Goal: Task Accomplishment & Management: Use online tool/utility

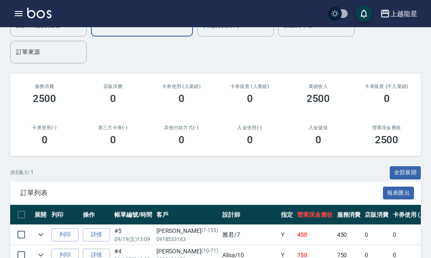
scroll to position [193, 0]
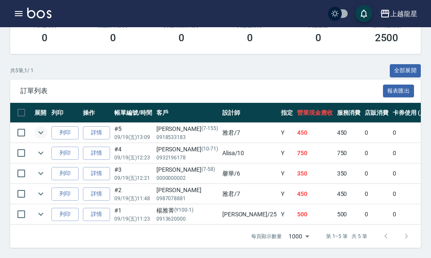
click at [45, 127] on icon "expand row" at bounding box center [41, 132] width 10 height 10
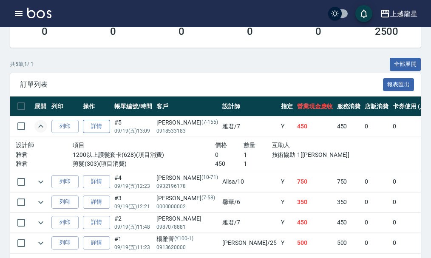
click at [98, 128] on link "詳情" at bounding box center [96, 126] width 27 height 13
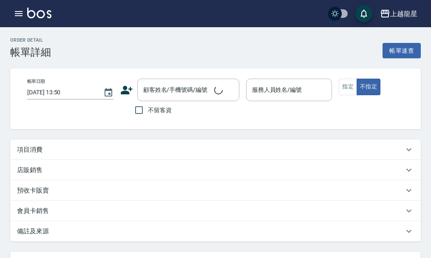
type input "2025/09/19 13:09"
type input "雅君-7"
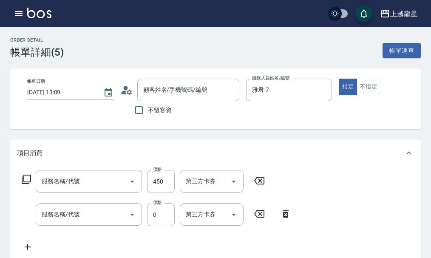
type input "蘇雅凡/0918533183/7-155"
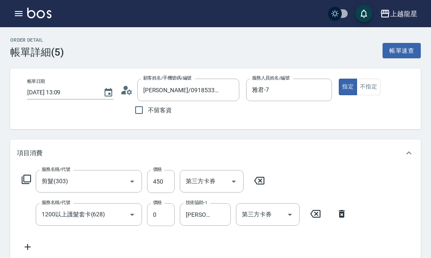
type input "剪髮(303)"
type input "1200以上護髮套卡(628)"
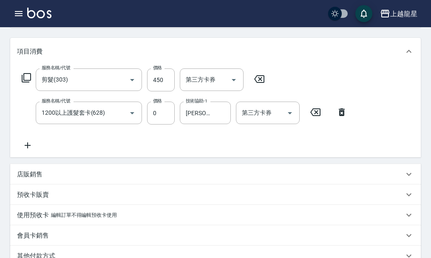
scroll to position [127, 0]
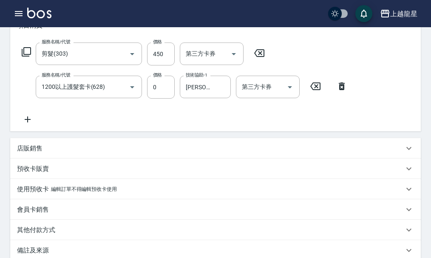
click at [27, 122] on icon at bounding box center [28, 119] width 6 height 6
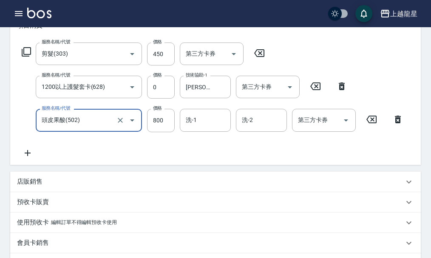
type input "頭皮果酸(502)"
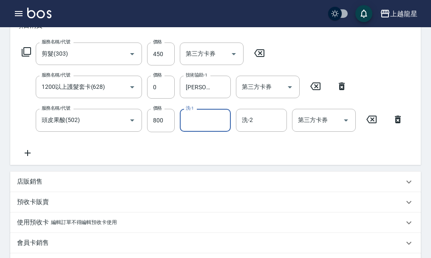
type input "1"
type input "阿琳-22"
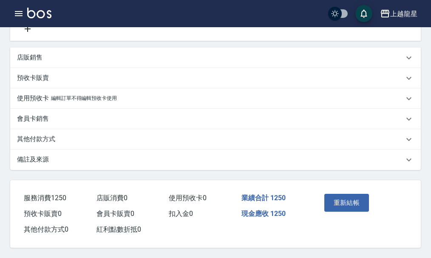
scroll to position [262, 0]
click at [342, 202] on button "重新結帳" at bounding box center [346, 203] width 45 height 18
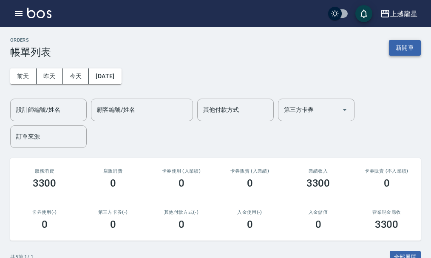
click at [399, 49] on button "新開單" at bounding box center [405, 48] width 32 height 16
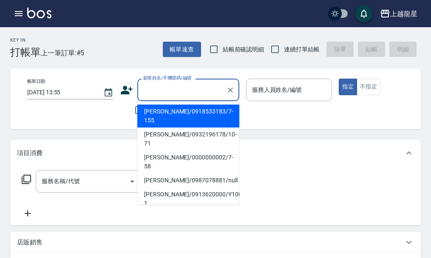
click at [178, 83] on input "顧客姓名/手機號碼/編號" at bounding box center [182, 89] width 82 height 15
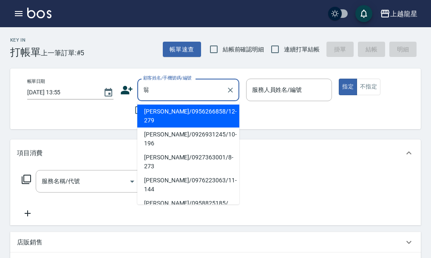
click at [175, 113] on li "翁婕盈/0956266858/12-279" at bounding box center [188, 116] width 102 height 23
type input "翁婕盈/0956266858/12-279"
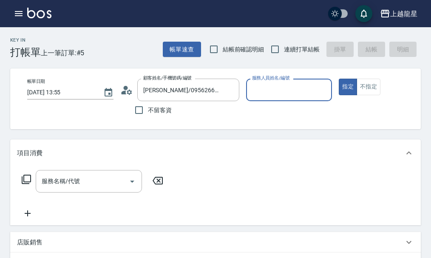
type input "Alisa-10"
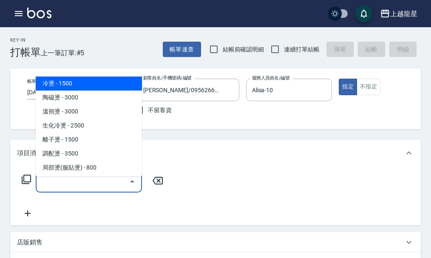
click at [77, 183] on input "服務名稱/代號" at bounding box center [83, 181] width 86 height 15
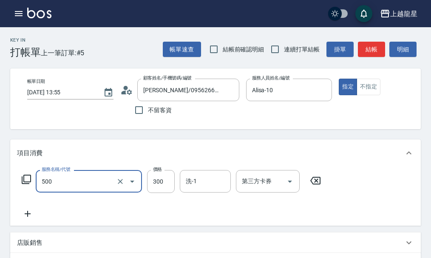
type input "一般洗髮(500)"
click at [219, 176] on div "服務名稱/代號 一般洗髮(500) 服務名稱/代號 價格 300 價格 洗-1 洗-1 第三方卡券 第三方卡券" at bounding box center [215, 196] width 411 height 59
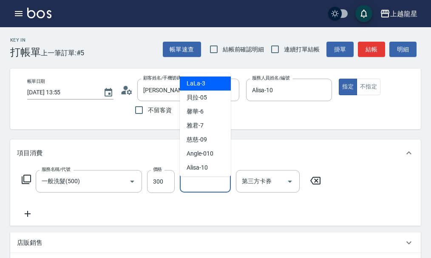
click at [215, 189] on input "洗-1" at bounding box center [205, 181] width 43 height 15
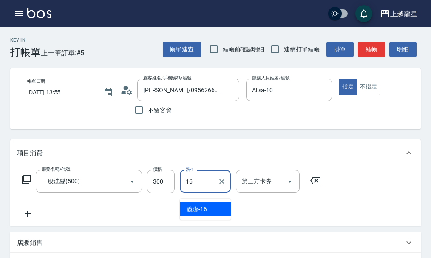
type input "義潔-16"
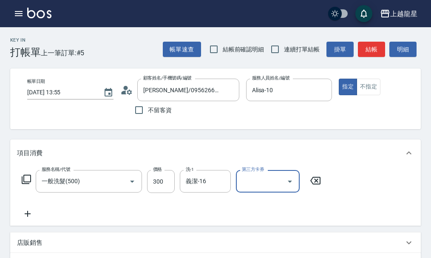
click at [18, 219] on icon at bounding box center [27, 214] width 21 height 10
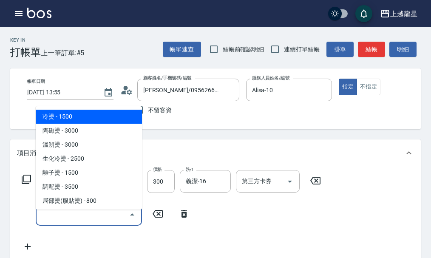
click at [47, 216] on input "服務名稱/代號" at bounding box center [83, 214] width 86 height 15
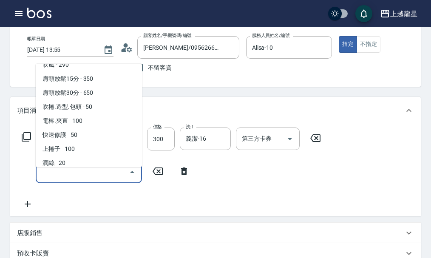
scroll to position [1147, 0]
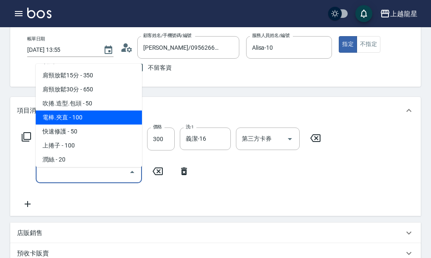
click at [80, 125] on span "電棒.夾直 - 100" at bounding box center [89, 117] width 106 height 14
type input "電棒.夾直(709)"
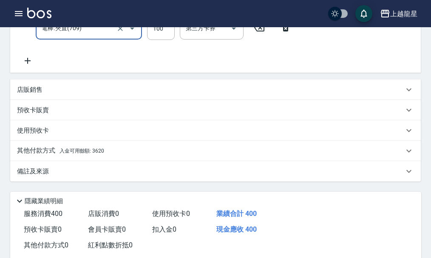
scroll to position [212, 0]
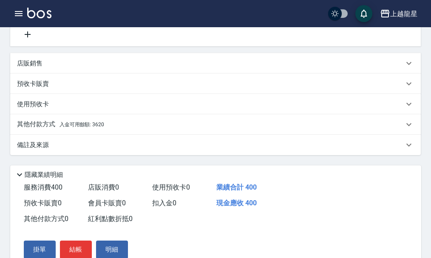
click at [101, 127] on span "入金可用餘額: 3620" at bounding box center [81, 125] width 45 height 6
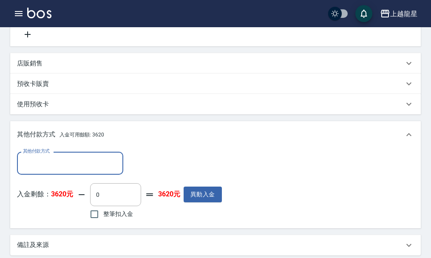
scroll to position [0, 0]
click at [92, 218] on input "整筆扣入金" at bounding box center [94, 214] width 18 height 18
checkbox input "true"
type input "400"
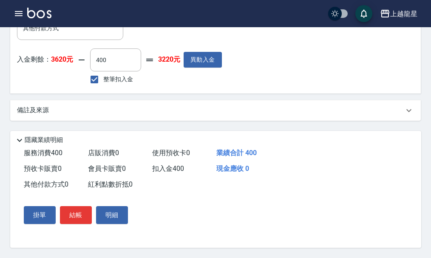
scroll to position [357, 0]
click at [71, 219] on button "結帳" at bounding box center [76, 215] width 32 height 18
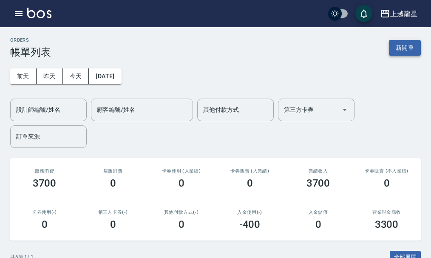
click at [404, 45] on button "新開單" at bounding box center [405, 48] width 32 height 16
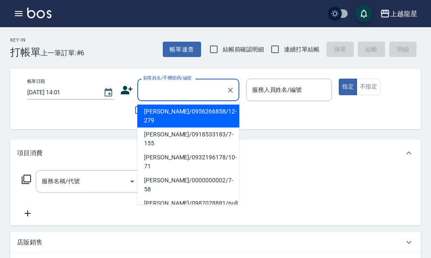
click at [170, 90] on input "顧客姓名/手機號碼/編號" at bounding box center [182, 89] width 82 height 15
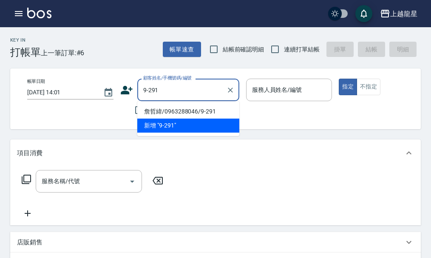
type input "詹哲緯/0963288046/9-291"
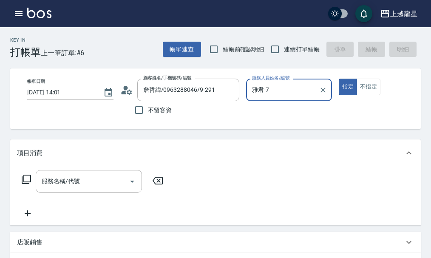
type input "雅君-7"
click at [339, 79] on button "指定" at bounding box center [348, 87] width 18 height 17
type button "true"
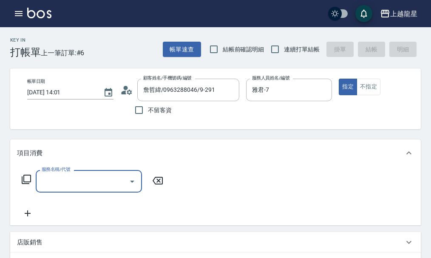
click at [29, 184] on icon at bounding box center [26, 179] width 9 height 9
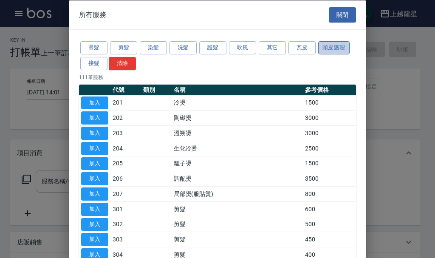
click at [349, 50] on button "頭皮護理" at bounding box center [333, 47] width 31 height 13
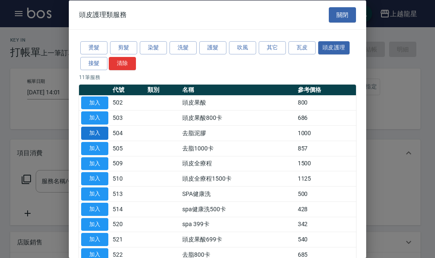
click at [104, 131] on button "加入" at bounding box center [94, 133] width 27 height 13
type input "去脂泥膠(504)"
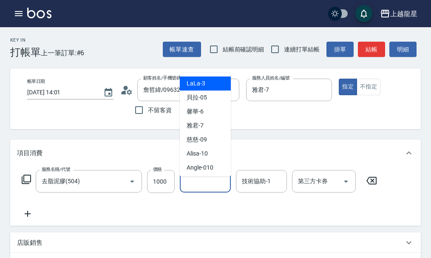
click at [215, 189] on input "洗-1" at bounding box center [205, 181] width 43 height 15
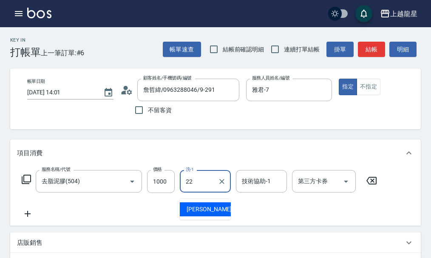
type input "阿琳-22"
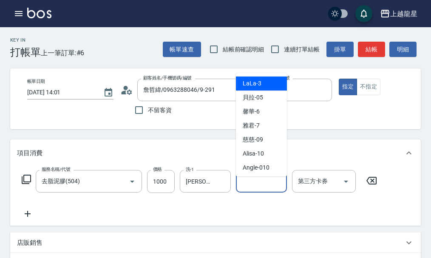
click at [244, 183] on input "技術協助-1" at bounding box center [261, 181] width 43 height 15
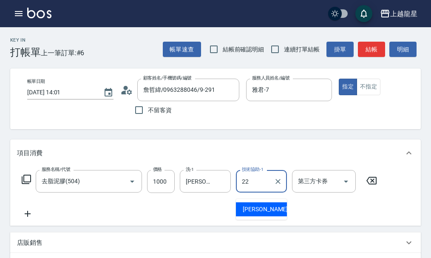
type input "阿琳-22"
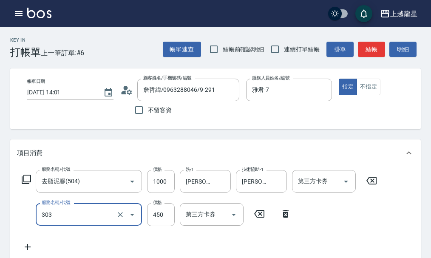
type input "剪髮(303)"
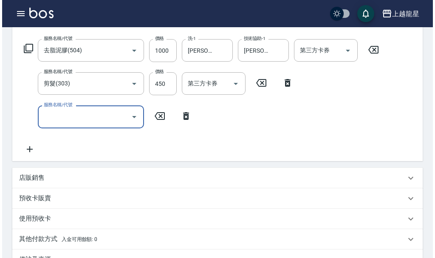
scroll to position [131, 0]
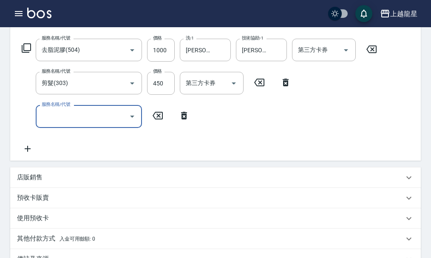
click at [85, 122] on input "服務名稱/代號" at bounding box center [83, 116] width 86 height 15
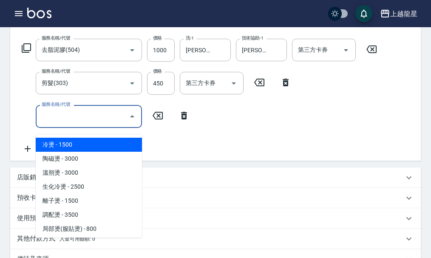
click at [28, 49] on div "服務名稱/代號 去脂泥膠(504) 服務名稱/代號 價格 1000 價格 洗-1 阿琳-22 洗-1 技術協助-1 阿琳-22 技術協助-1 第三方卡券 第三…" at bounding box center [199, 50] width 365 height 23
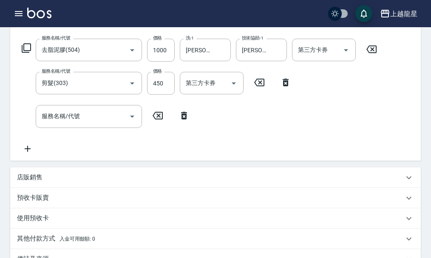
click at [26, 52] on icon at bounding box center [26, 48] width 10 height 10
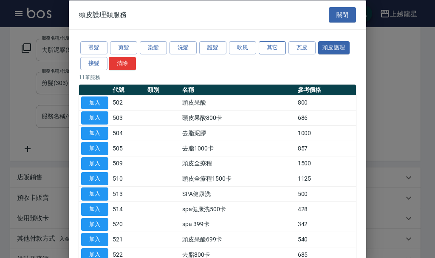
click at [277, 44] on button "其它" at bounding box center [272, 47] width 27 height 13
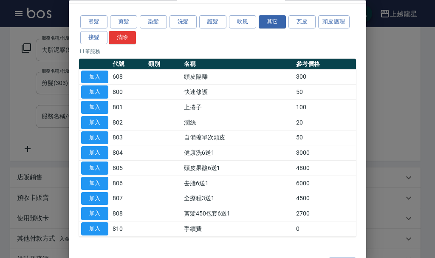
scroll to position [0, 0]
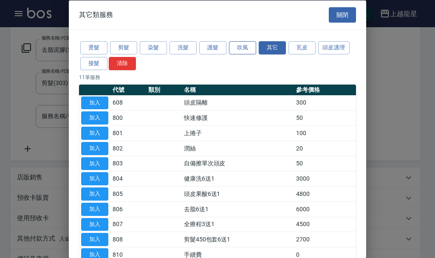
click at [238, 45] on button "吹風" at bounding box center [242, 47] width 27 height 13
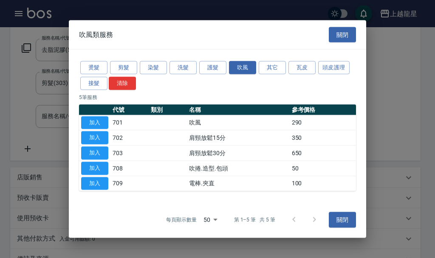
click at [212, 60] on div "燙髮 剪髮 染髮 洗髮 護髮 吹風 其它 瓦皮 頭皮護理 接髮 清除" at bounding box center [217, 75] width 277 height 31
click at [211, 71] on button "護髮" at bounding box center [212, 67] width 27 height 13
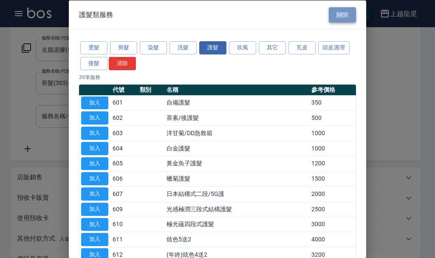
click at [333, 11] on button "關閉" at bounding box center [342, 15] width 27 height 16
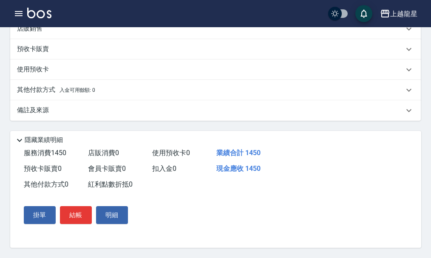
scroll to position [290, 0]
click at [72, 212] on button "結帳" at bounding box center [76, 215] width 32 height 18
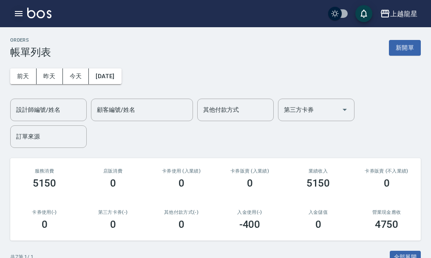
click at [23, 16] on icon "button" at bounding box center [19, 13] width 8 height 5
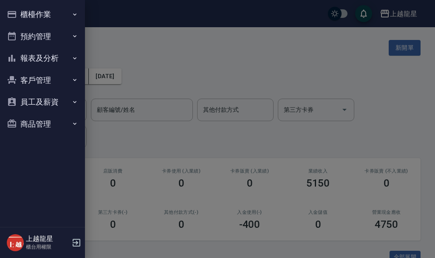
click at [29, 62] on button "報表及分析" at bounding box center [42, 58] width 78 height 22
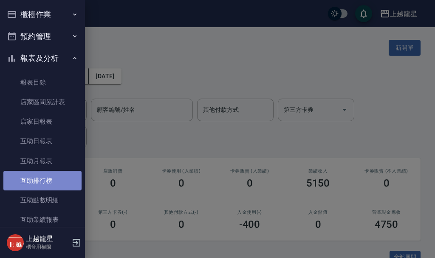
click at [49, 181] on link "互助排行榜" at bounding box center [42, 181] width 78 height 20
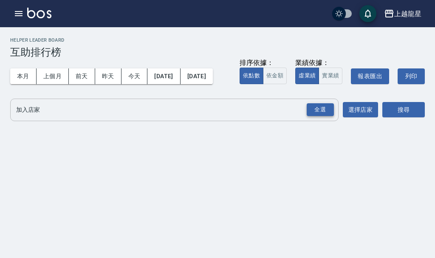
click at [322, 116] on div "全選" at bounding box center [320, 109] width 27 height 13
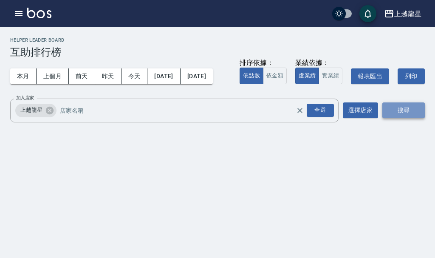
click at [404, 118] on button "搜尋" at bounding box center [403, 110] width 42 height 16
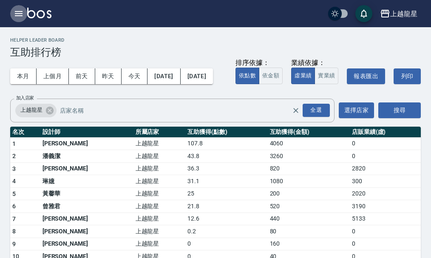
click at [17, 12] on icon "button" at bounding box center [19, 13] width 10 height 10
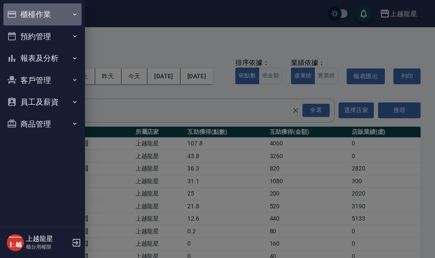
click at [23, 10] on button "櫃檯作業" at bounding box center [42, 14] width 78 height 22
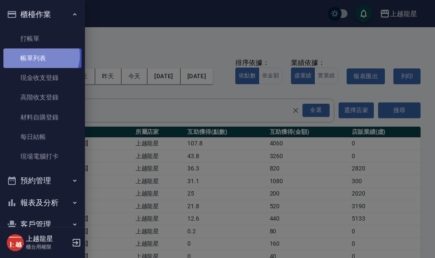
click at [40, 56] on link "帳單列表" at bounding box center [42, 58] width 78 height 20
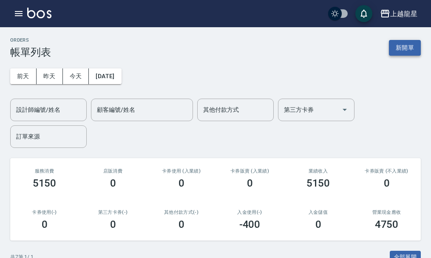
click at [408, 49] on button "新開單" at bounding box center [405, 48] width 32 height 16
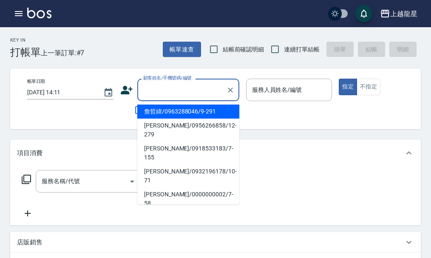
click at [175, 92] on input "顧客姓名/手機號碼/編號" at bounding box center [182, 89] width 82 height 15
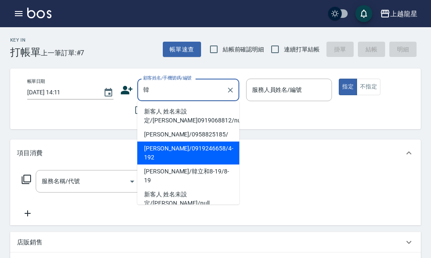
click at [161, 148] on li "韓承達/0919246658/4-192" at bounding box center [188, 153] width 102 height 23
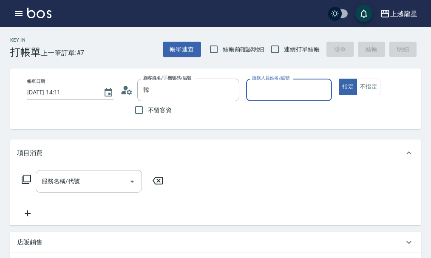
type input "韓承達/0919246658/4-192"
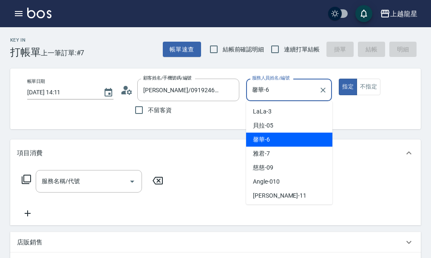
type input "馨華-6"
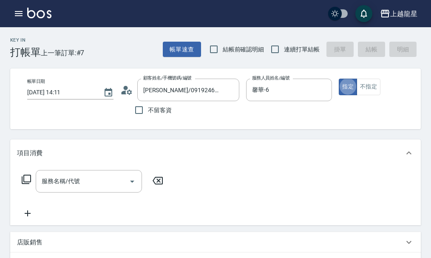
type button "true"
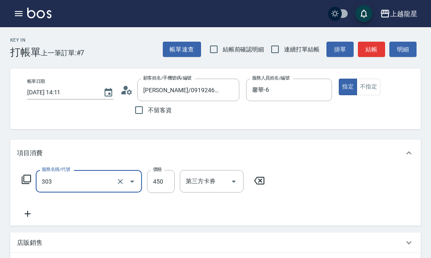
type input "剪髮(303)"
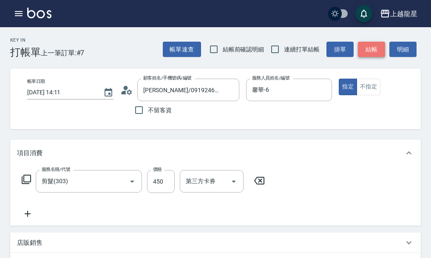
click at [377, 48] on button "結帳" at bounding box center [371, 50] width 27 height 16
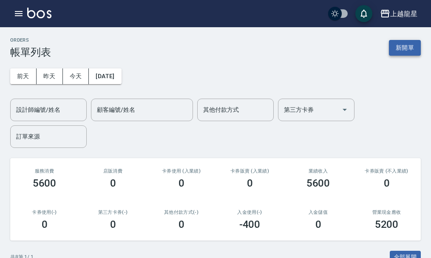
click at [409, 45] on button "新開單" at bounding box center [405, 48] width 32 height 16
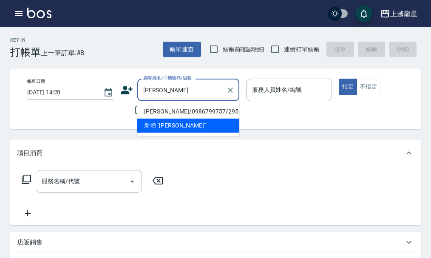
click at [157, 110] on li "高英哲/0986799757/295" at bounding box center [188, 112] width 102 height 14
type input "高英哲/0986799757/295"
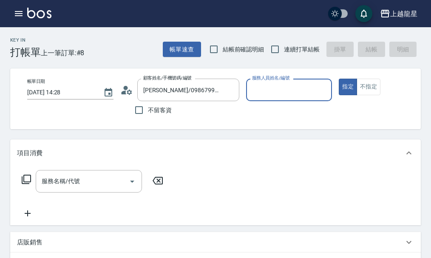
type input "雅君-7"
click at [102, 185] on input "服務名稱/代號" at bounding box center [83, 181] width 86 height 15
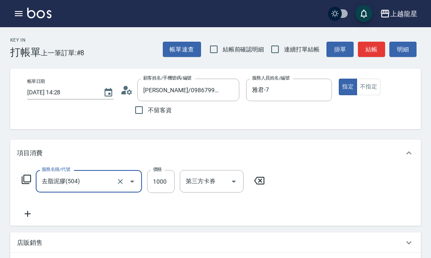
type input "去脂泥膠(504)"
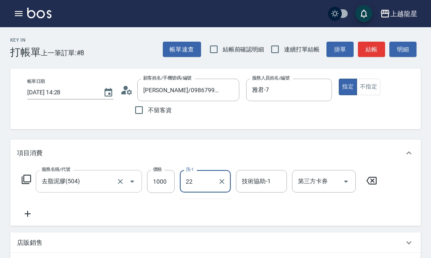
type input "阿琳-22"
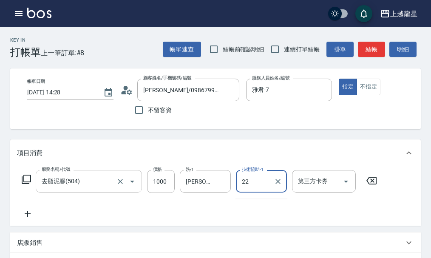
type input "阿琳-22"
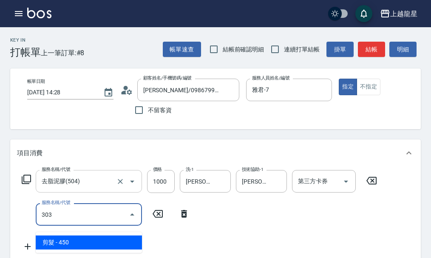
type input "剪髮(303)"
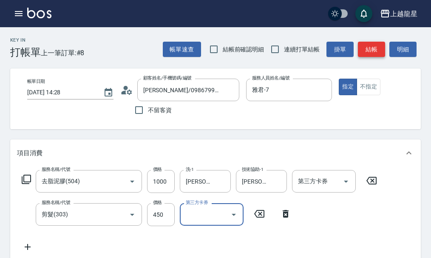
click at [378, 42] on button "結帳" at bounding box center [371, 50] width 27 height 16
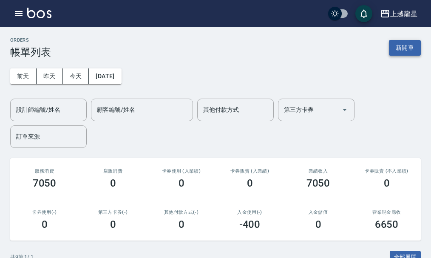
click at [400, 48] on button "新開單" at bounding box center [405, 48] width 32 height 16
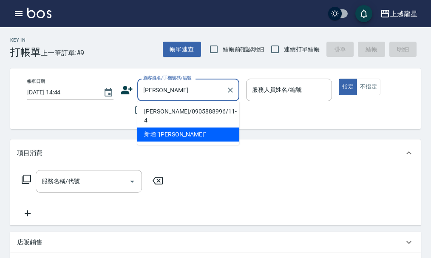
click at [178, 111] on li "李立鵬/0905888996/11-4" at bounding box center [188, 116] width 102 height 23
type input "李立鵬/0905888996/11-4"
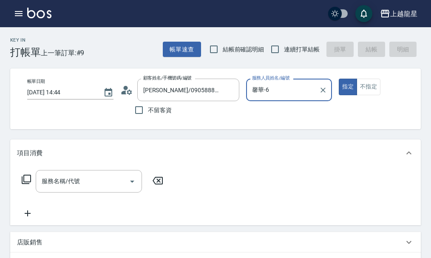
type input "馨華-6"
click at [102, 189] on input "服務名稱/代號" at bounding box center [83, 181] width 86 height 15
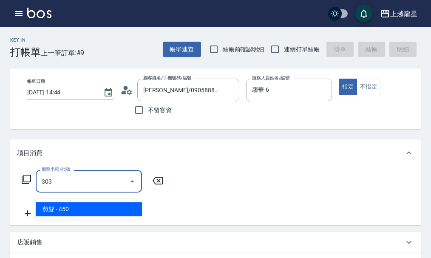
type input "剪髮(303)"
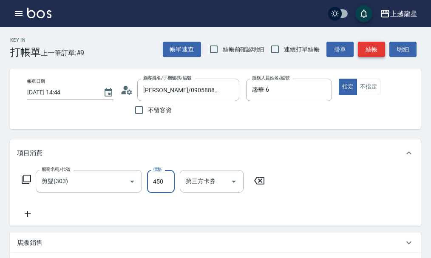
click at [378, 51] on button "結帳" at bounding box center [371, 50] width 27 height 16
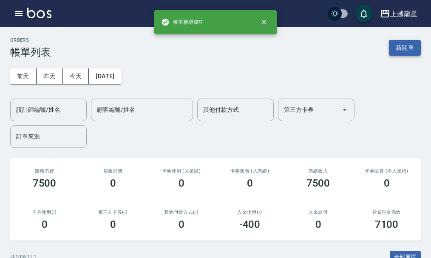
click at [399, 48] on button "新開單" at bounding box center [405, 48] width 32 height 16
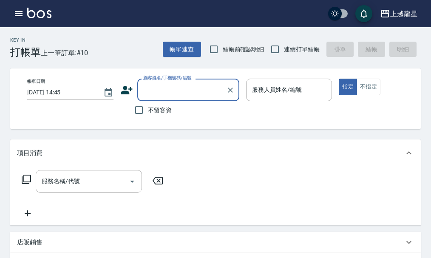
click at [151, 93] on input "顧客姓名/手機號碼/編號" at bounding box center [182, 89] width 82 height 15
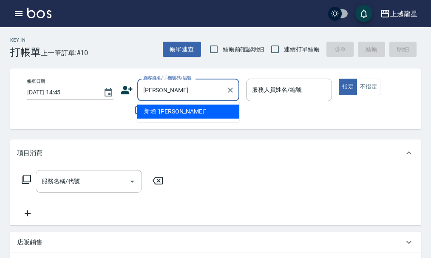
type input "瑋晨"
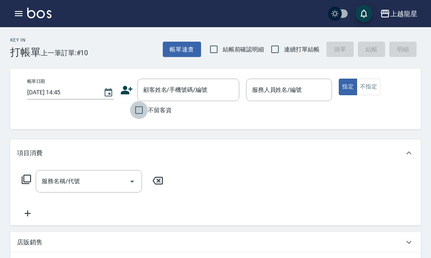
click at [139, 108] on input "不留客資" at bounding box center [139, 110] width 18 height 18
checkbox input "true"
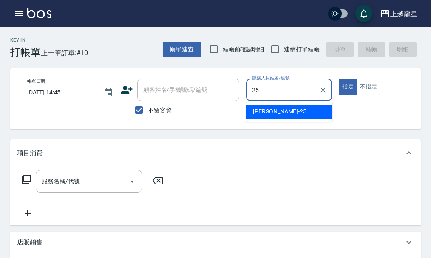
click at [279, 108] on div "淑雲 -25" at bounding box center [289, 112] width 86 height 14
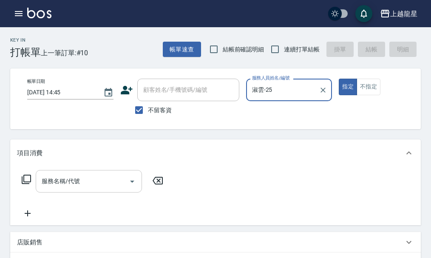
type input "淑雲-25"
click at [130, 136] on body "上越龍星 登出 櫃檯作業 打帳單 帳單列表 現金收支登錄 高階收支登錄 材料自購登錄 每日結帳 現場電腦打卡 預約管理 預約管理 單日預約紀錄 單週預約紀錄 …" at bounding box center [215, 225] width 431 height 451
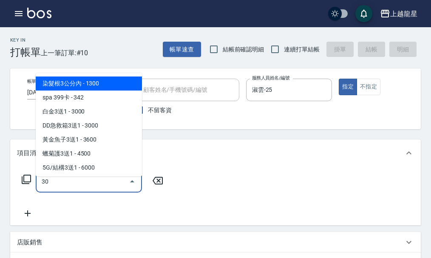
type input "301"
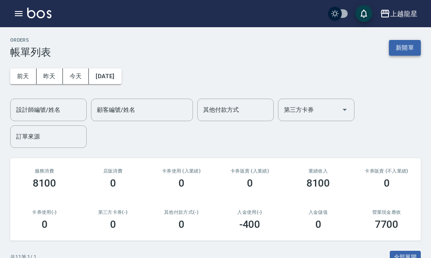
click at [397, 48] on button "新開單" at bounding box center [405, 48] width 32 height 16
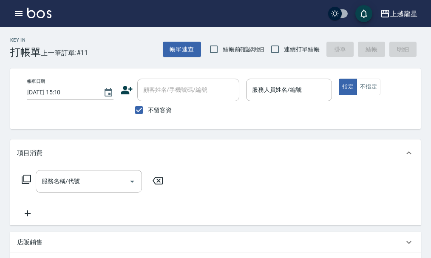
click at [150, 105] on label "不留客資" at bounding box center [151, 110] width 42 height 18
click at [148, 105] on input "不留客資" at bounding box center [139, 110] width 18 height 18
checkbox input "false"
click at [154, 97] on input "顧客姓名/手機號碼/編號" at bounding box center [182, 89] width 82 height 15
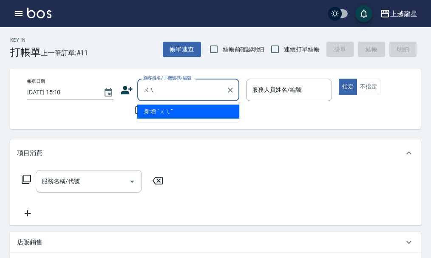
type input "瑋"
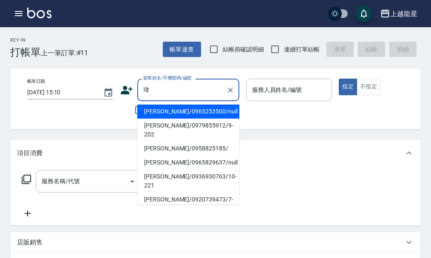
type input "偉"
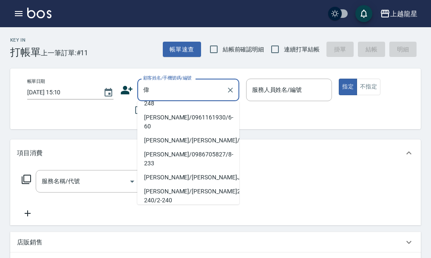
scroll to position [198, 0]
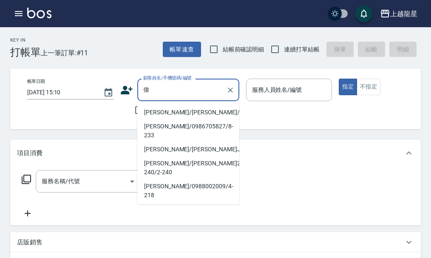
click at [173, 88] on input "偉" at bounding box center [182, 89] width 82 height 15
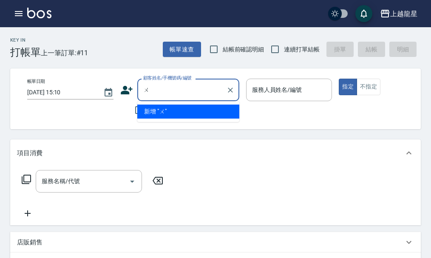
scroll to position [0, 0]
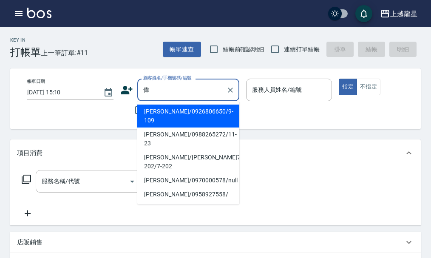
type input "緯"
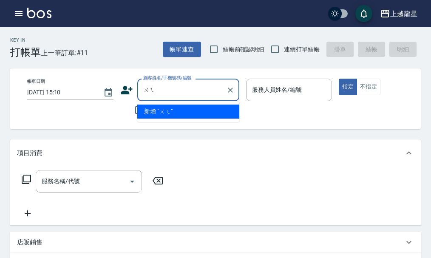
type input "緯"
type input "晨"
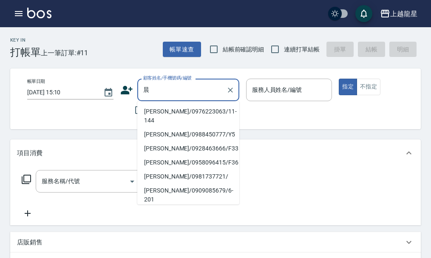
type input "辰"
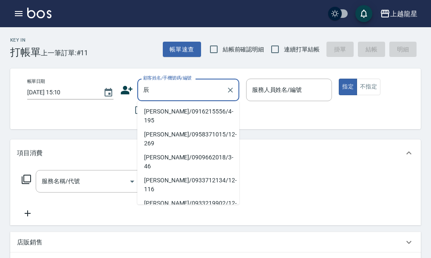
type input "宸"
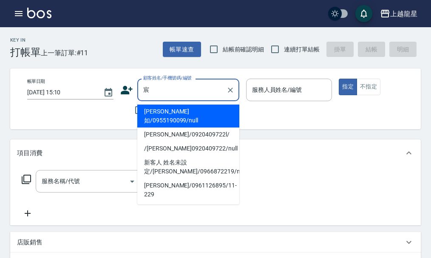
click at [183, 88] on input "宸" at bounding box center [182, 89] width 82 height 15
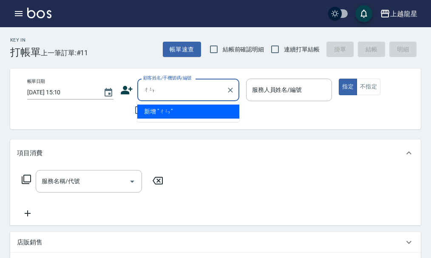
type input "宸"
type input "成"
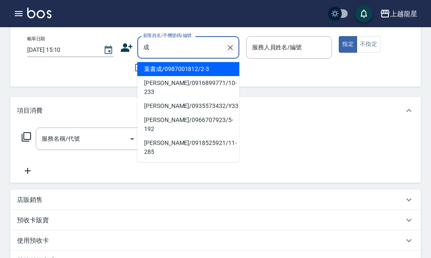
click at [231, 48] on icon "Clear" at bounding box center [230, 47] width 5 height 5
click at [190, 44] on input "顧客姓名/手機號碼/編號" at bounding box center [182, 47] width 82 height 15
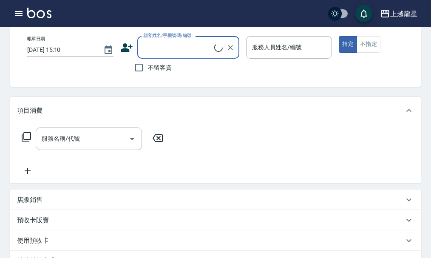
click at [173, 33] on label "顧客姓名/手機號碼/編號" at bounding box center [167, 35] width 48 height 6
click at [173, 40] on input "顧客姓名/手機號碼/編號" at bounding box center [177, 47] width 73 height 15
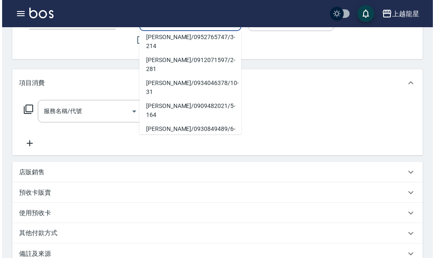
scroll to position [85, 0]
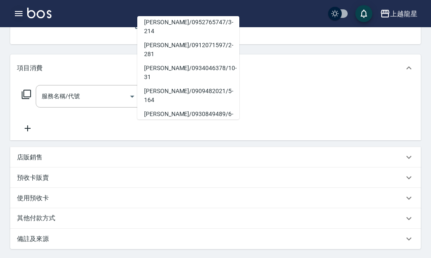
type input "莊"
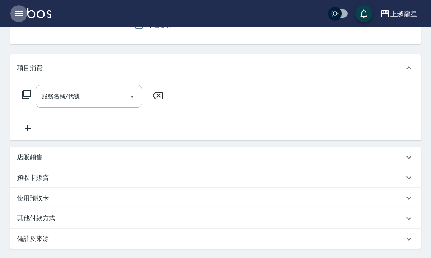
click at [20, 14] on icon "button" at bounding box center [19, 13] width 8 height 5
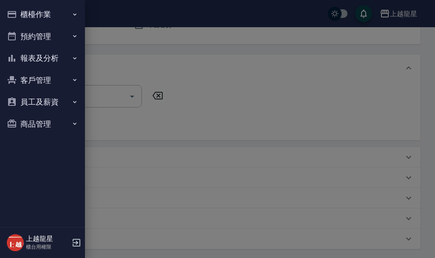
click at [38, 79] on button "客戶管理" at bounding box center [42, 80] width 78 height 22
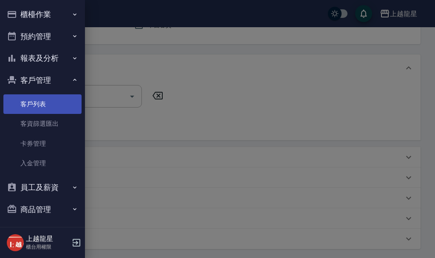
click at [37, 98] on link "客戶列表" at bounding box center [42, 104] width 78 height 20
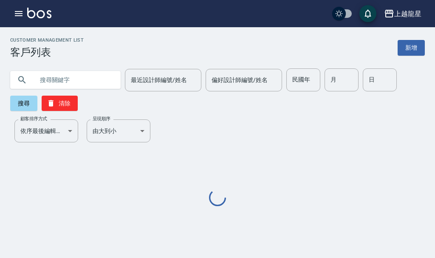
click at [99, 83] on input "text" at bounding box center [74, 79] width 80 height 23
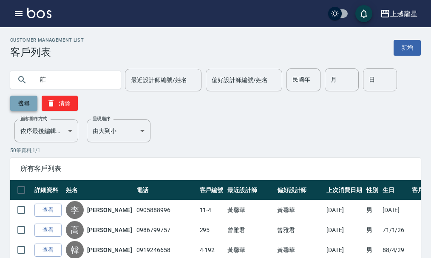
type input "莊"
click at [17, 102] on button "搜尋" at bounding box center [23, 103] width 27 height 15
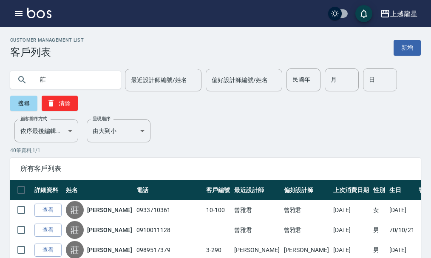
click at [105, 78] on input "莊" at bounding box center [74, 79] width 80 height 23
type input "誠"
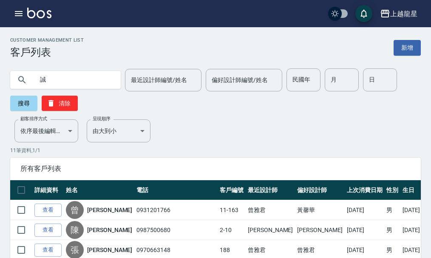
click at [51, 82] on input "誠" at bounding box center [74, 79] width 80 height 23
type input "承"
click at [23, 107] on button "搜尋" at bounding box center [23, 103] width 27 height 15
click at [112, 75] on div "承" at bounding box center [65, 80] width 110 height 18
click at [102, 79] on input "承" at bounding box center [74, 79] width 80 height 23
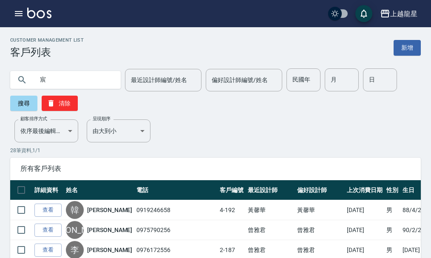
type input "宸宸"
click at [18, 19] on button "button" at bounding box center [18, 13] width 17 height 17
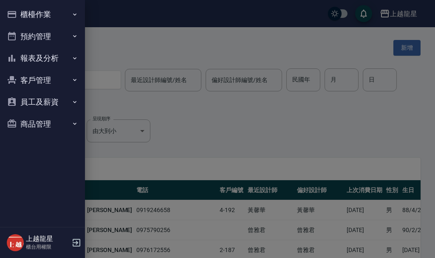
click at [48, 14] on button "櫃檯作業" at bounding box center [42, 14] width 78 height 22
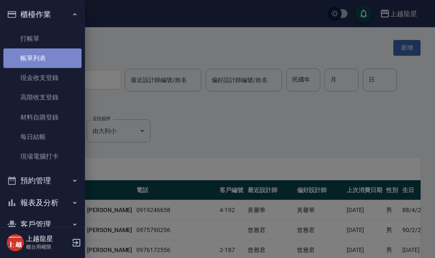
click at [45, 59] on link "帳單列表" at bounding box center [42, 58] width 78 height 20
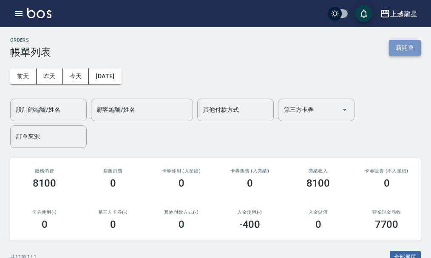
click at [410, 44] on button "新開單" at bounding box center [405, 48] width 32 height 16
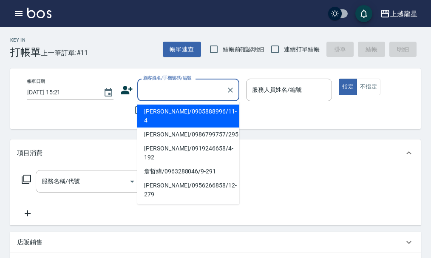
click at [204, 88] on input "顧客姓名/手機號碼/編號" at bounding box center [182, 89] width 82 height 15
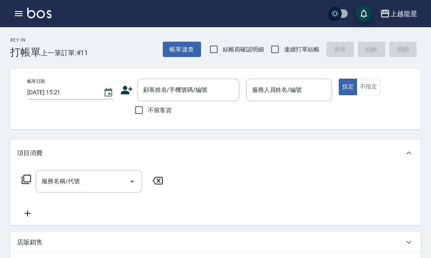
click at [123, 113] on div "不留客資" at bounding box center [179, 110] width 119 height 18
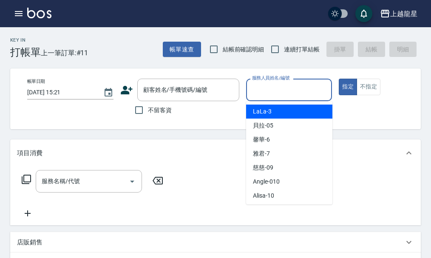
click at [266, 86] on input "服務人員姓名/編號" at bounding box center [289, 89] width 79 height 15
click at [180, 120] on div "帳單日期 2025/09/19 15:21 顧客姓名/手機號碼/編號 顧客姓名/手機號碼/編號 不留客資 服務人員姓名/編號 服務人員姓名/編號 指定 不指定" at bounding box center [222, 98] width 425 height 61
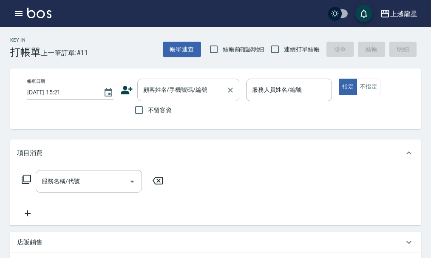
click at [148, 89] on div "顧客姓名/手機號碼/編號 顧客姓名/手機號碼/編號" at bounding box center [188, 90] width 102 height 23
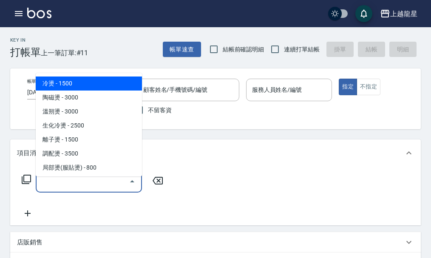
click at [80, 189] on input "服務名稱/代號" at bounding box center [83, 181] width 86 height 15
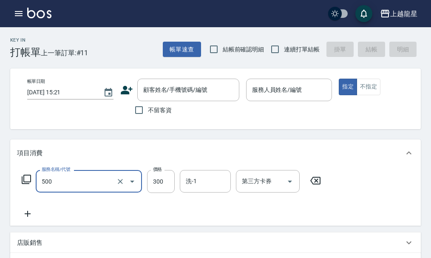
type input "一般洗髮(500)"
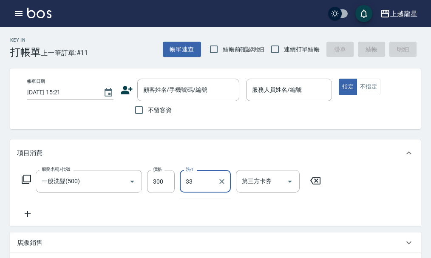
type input "3"
type input "阿琳-22"
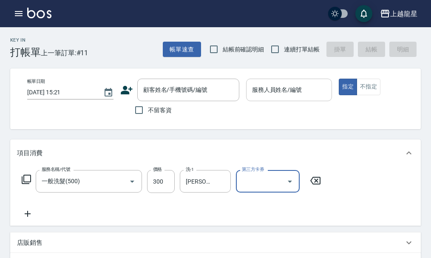
click at [251, 90] on input "服務人員姓名/編號" at bounding box center [289, 89] width 79 height 15
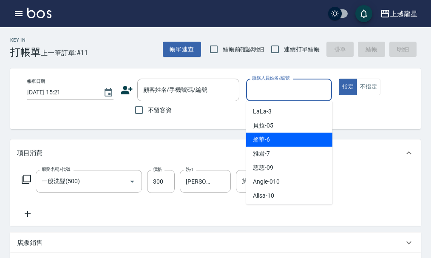
click at [283, 141] on div "馨華 -6" at bounding box center [289, 140] width 86 height 14
type input "馨華-6"
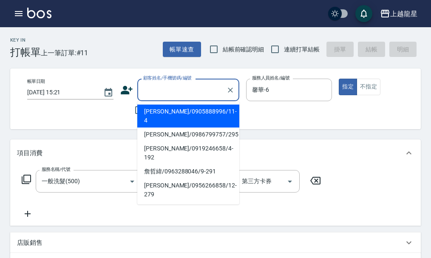
click at [177, 92] on input "顧客姓名/手機號碼/編號" at bounding box center [182, 89] width 82 height 15
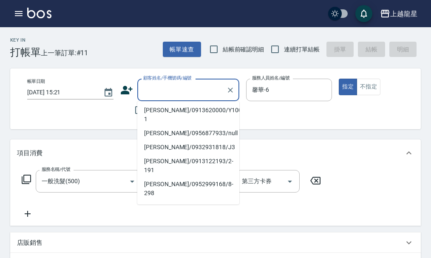
scroll to position [184, 0]
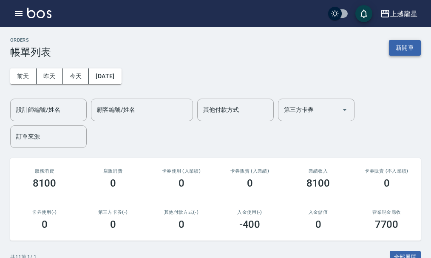
click at [406, 43] on button "新開單" at bounding box center [405, 48] width 32 height 16
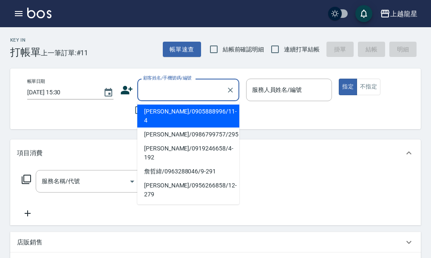
click at [167, 86] on input "顧客姓名/手機號碼/編號" at bounding box center [182, 89] width 82 height 15
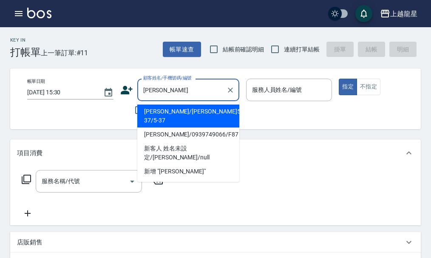
click at [177, 114] on li "洪玉如/洪玉如5-37/5-37" at bounding box center [188, 116] width 102 height 23
type input "洪玉如/洪玉如5-37/5-37"
type input "Alisa-10"
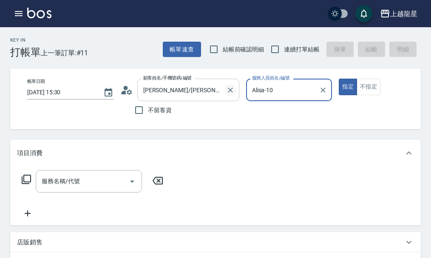
click at [232, 91] on icon "Clear" at bounding box center [230, 90] width 8 height 8
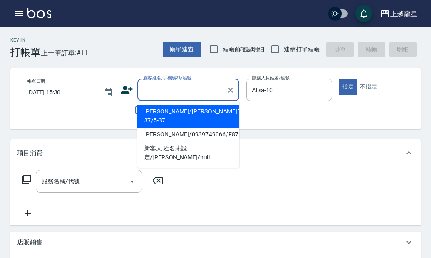
click at [176, 92] on input "顧客姓名/手機號碼/編號" at bounding box center [182, 89] width 82 height 15
click at [172, 127] on li "洪玉玲/0939749066/F87" at bounding box center [188, 134] width 102 height 14
type input "洪玉玲/0939749066/F87"
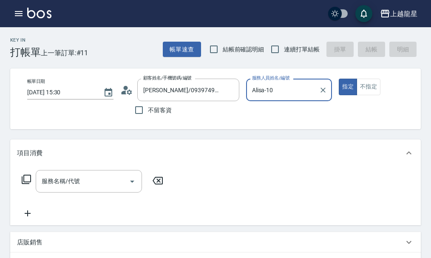
type input "馨華-6"
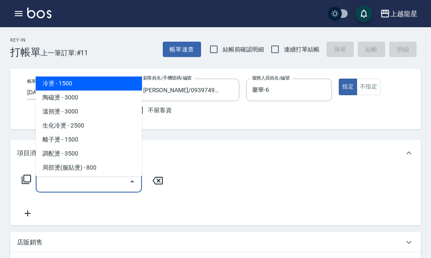
click at [68, 189] on input "服務名稱/代號" at bounding box center [83, 181] width 86 height 15
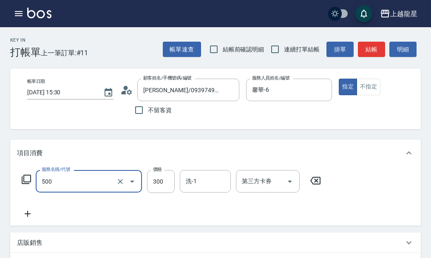
type input "一般洗髮(500)"
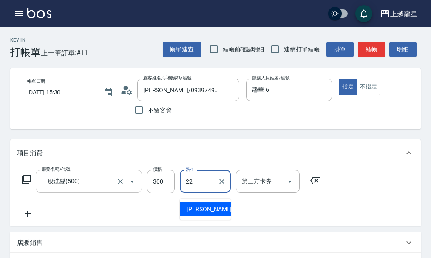
type input "阿琳-22"
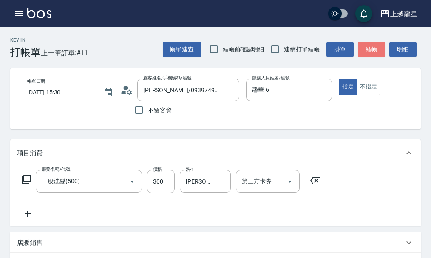
drag, startPoint x: 368, startPoint y: 49, endPoint x: 365, endPoint y: 46, distance: 4.5
click at [365, 48] on button "結帳" at bounding box center [371, 50] width 27 height 16
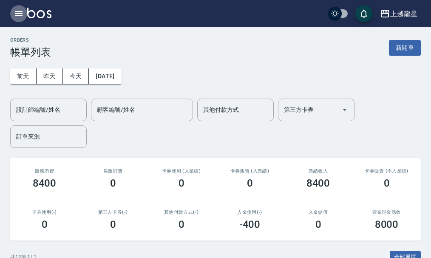
click at [16, 14] on icon "button" at bounding box center [19, 13] width 8 height 5
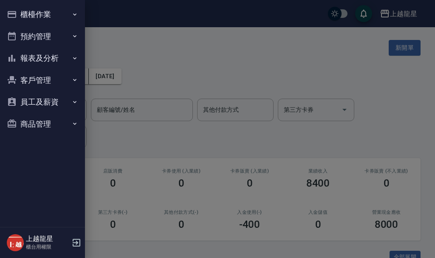
click at [40, 11] on button "櫃檯作業" at bounding box center [42, 14] width 78 height 22
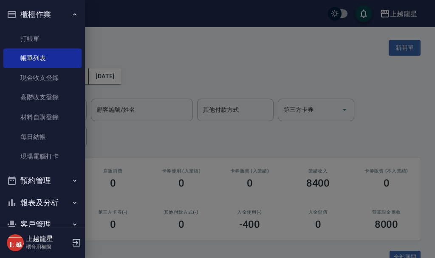
click at [50, 157] on link "現場電腦打卡" at bounding box center [42, 157] width 78 height 20
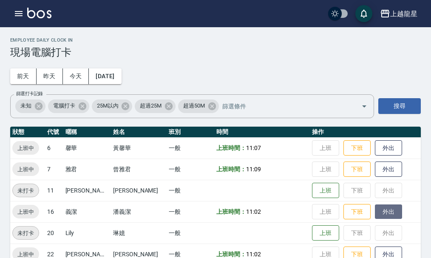
click at [375, 214] on button "外出" at bounding box center [388, 211] width 27 height 15
click at [384, 207] on button "歸來" at bounding box center [388, 211] width 27 height 15
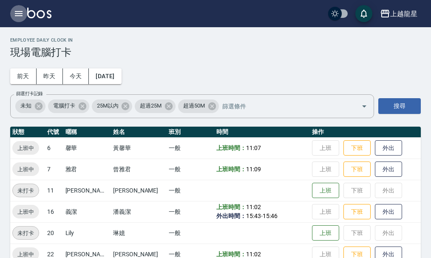
click at [18, 16] on icon "button" at bounding box center [19, 13] width 8 height 5
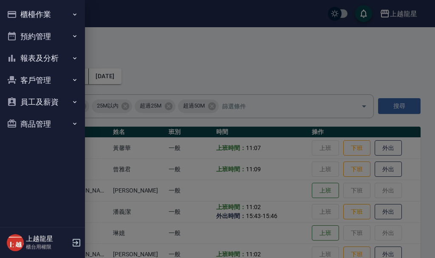
click at [19, 16] on button "櫃檯作業" at bounding box center [42, 14] width 78 height 22
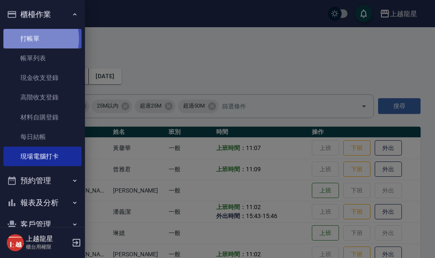
click at [30, 39] on link "打帳單" at bounding box center [42, 39] width 78 height 20
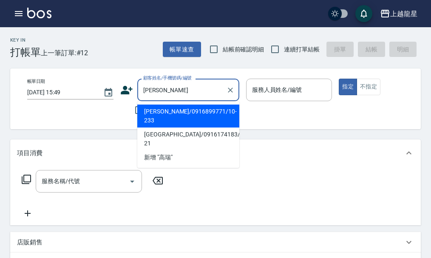
click at [201, 108] on li "高瑞成/0916899771/10-233" at bounding box center [188, 116] width 102 height 23
type input "高瑞成/0916899771/10-233"
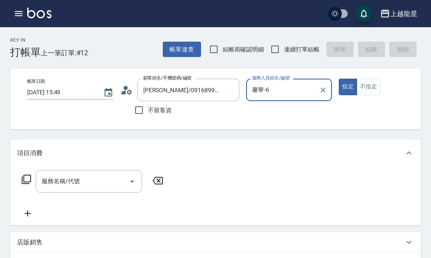
type input "馨華-6"
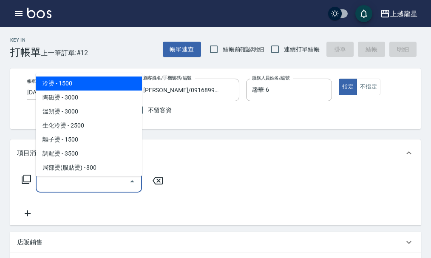
click at [100, 181] on input "服務名稱/代號" at bounding box center [83, 181] width 86 height 15
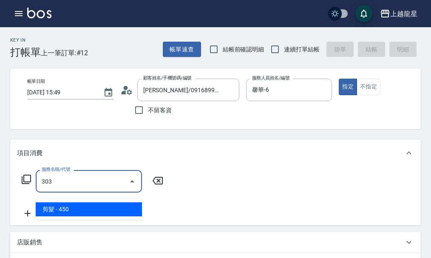
type input "剪髮(303)"
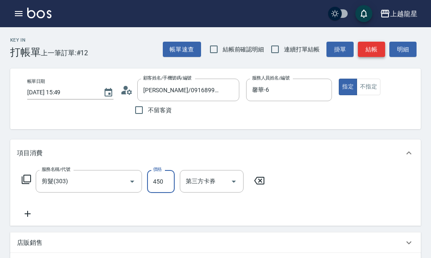
click at [368, 45] on button "結帳" at bounding box center [371, 50] width 27 height 16
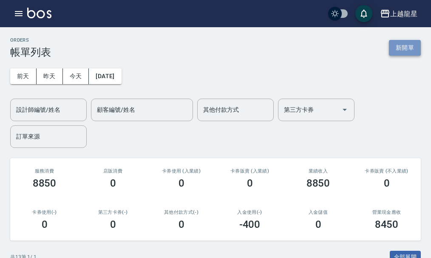
click at [403, 47] on button "新開單" at bounding box center [405, 48] width 32 height 16
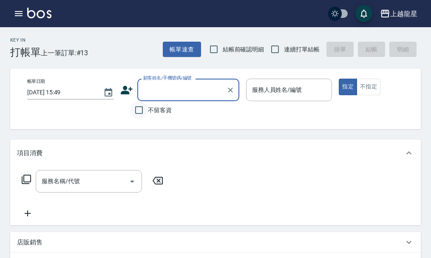
click at [142, 111] on input "不留客資" at bounding box center [139, 110] width 18 height 18
checkbox input "true"
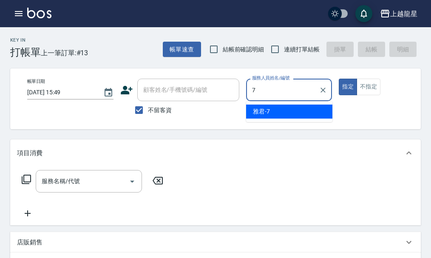
type input "雅君-7"
type button "true"
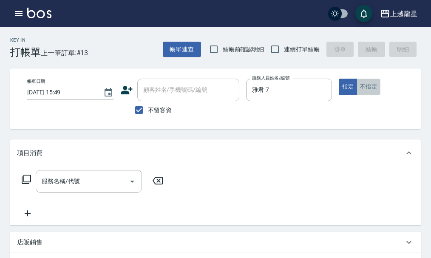
click at [365, 89] on button "不指定" at bounding box center [369, 87] width 24 height 17
click at [77, 189] on input "服務名稱/代號" at bounding box center [83, 181] width 86 height 15
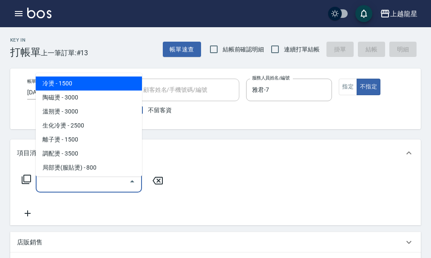
type input "3"
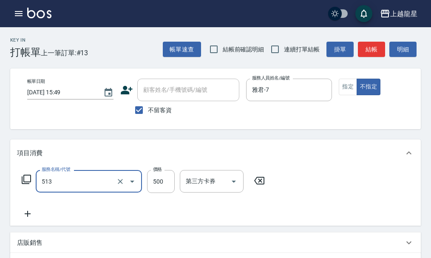
type input "SPA健康洗(513)"
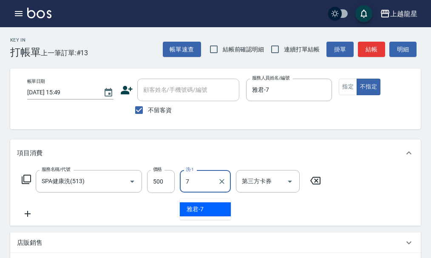
type input "雅君-7"
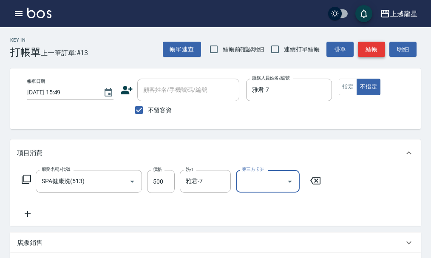
click at [365, 47] on button "結帳" at bounding box center [371, 50] width 27 height 16
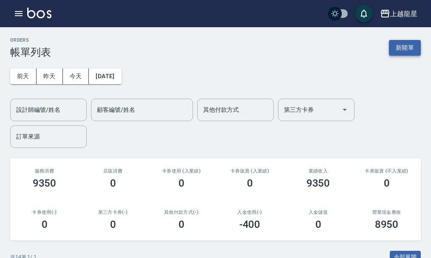
click at [410, 45] on button "新開單" at bounding box center [405, 48] width 32 height 16
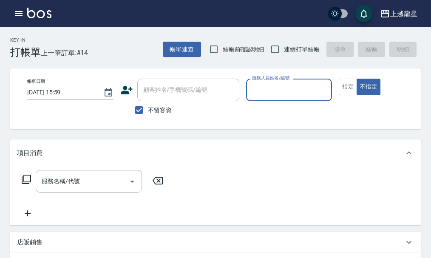
click at [151, 112] on span "不留客資" at bounding box center [160, 110] width 24 height 9
click at [148, 112] on input "不留客資" at bounding box center [139, 110] width 18 height 18
checkbox input "false"
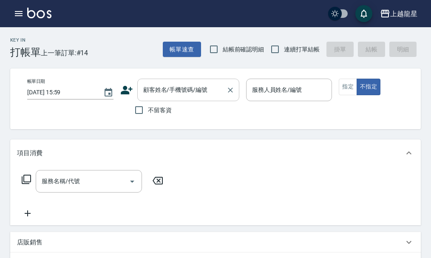
click at [143, 88] on div "顧客姓名/手機號碼/編號 顧客姓名/手機號碼/編號" at bounding box center [188, 90] width 102 height 23
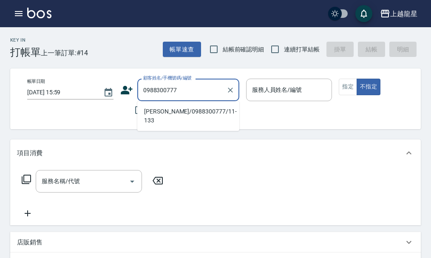
click at [174, 112] on li "林柏劭/0988300777/11-133" at bounding box center [188, 116] width 102 height 23
type input "林柏劭/0988300777/11-133"
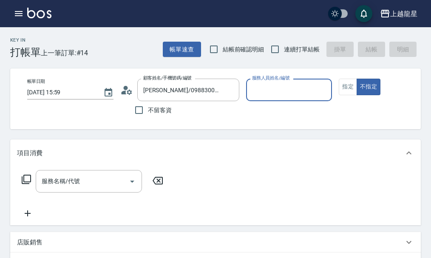
click at [128, 93] on icon at bounding box center [129, 91] width 5 height 5
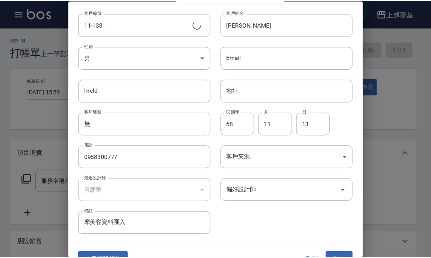
scroll to position [37, 0]
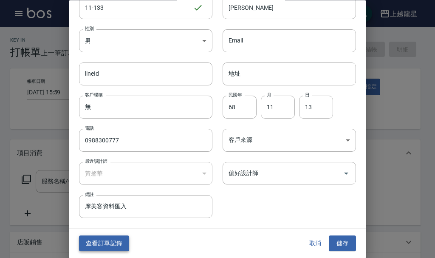
click at [107, 238] on button "查看訂單記錄" at bounding box center [104, 244] width 50 height 16
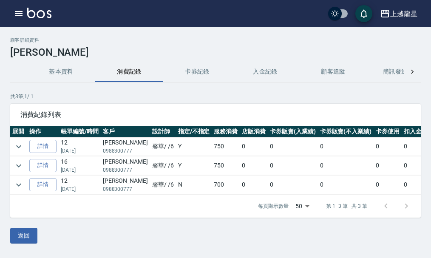
click at [62, 68] on button "基本資料" at bounding box center [61, 72] width 68 height 20
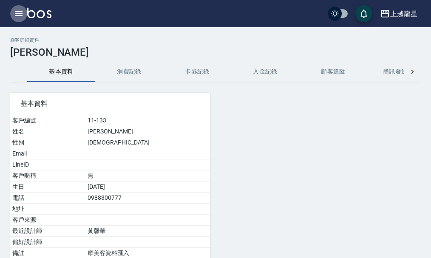
click at [22, 12] on icon "button" at bounding box center [19, 13] width 8 height 5
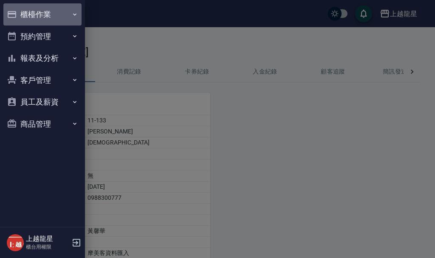
click at [45, 11] on button "櫃檯作業" at bounding box center [42, 14] width 78 height 22
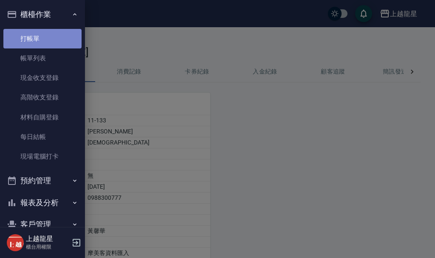
click at [44, 40] on link "打帳單" at bounding box center [42, 39] width 78 height 20
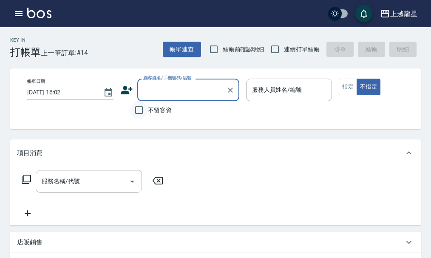
click at [144, 110] on input "不留客資" at bounding box center [139, 110] width 18 height 18
checkbox input "true"
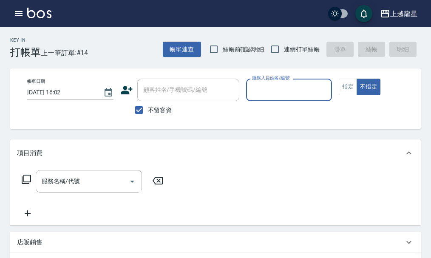
click at [284, 92] on input "服務人員姓名/編號" at bounding box center [289, 89] width 79 height 15
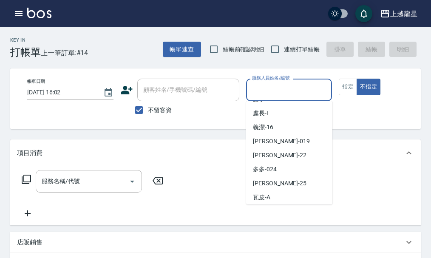
scroll to position [170, 0]
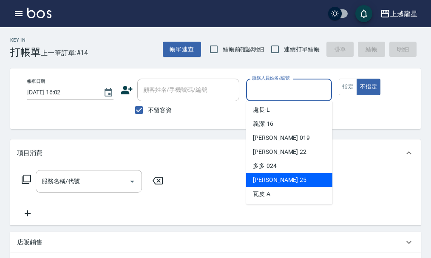
click at [260, 181] on span "淑雲 -25" at bounding box center [280, 180] width 54 height 9
type input "淑雲-25"
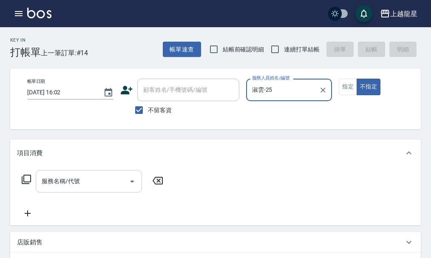
click at [93, 186] on input "服務名稱/代號" at bounding box center [83, 181] width 86 height 15
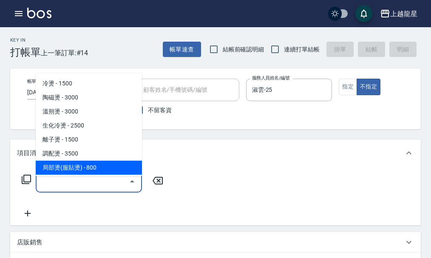
click at [30, 184] on icon at bounding box center [26, 179] width 9 height 9
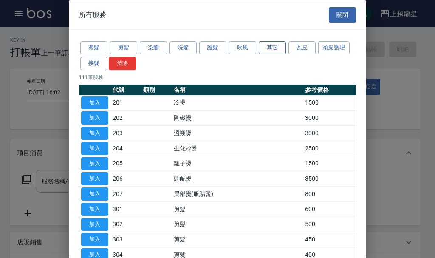
click at [275, 49] on button "其它" at bounding box center [272, 47] width 27 height 13
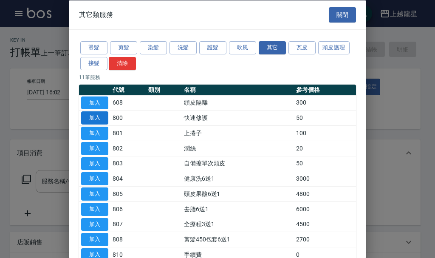
click at [101, 116] on button "加入" at bounding box center [94, 117] width 27 height 13
type input "快速修護(800)"
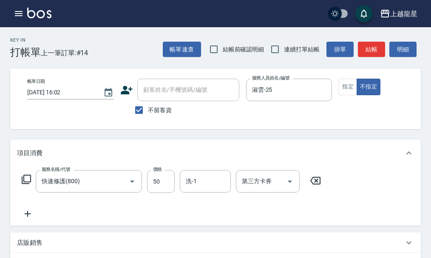
click at [25, 184] on icon at bounding box center [26, 179] width 9 height 9
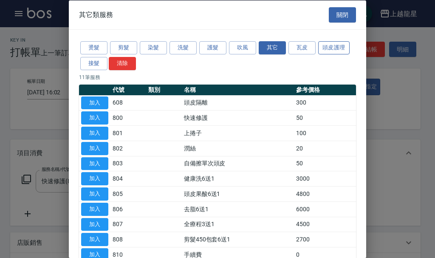
click at [334, 54] on button "頭皮護理" at bounding box center [333, 47] width 31 height 13
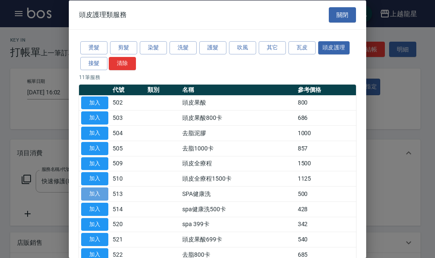
click at [93, 191] on button "加入" at bounding box center [94, 193] width 27 height 13
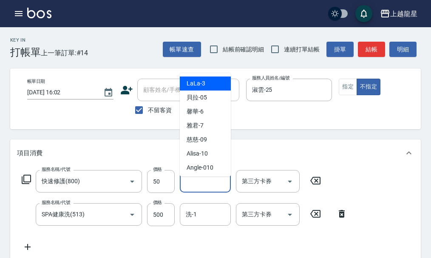
click at [223, 189] on input "洗-1" at bounding box center [205, 181] width 43 height 15
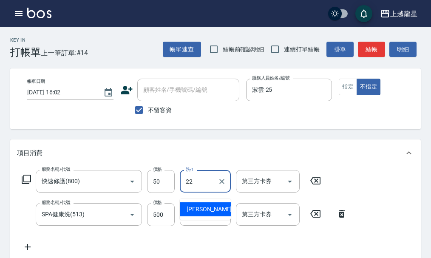
type input "阿琳-22"
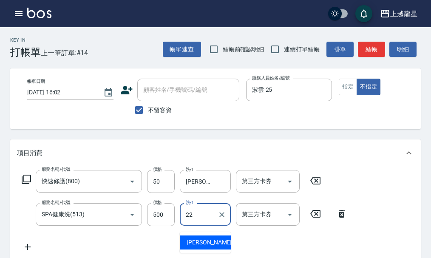
click at [204, 241] on span "阿琳 -22" at bounding box center [214, 242] width 54 height 9
type input "阿琳-22"
click at [370, 48] on button "結帳" at bounding box center [371, 50] width 27 height 16
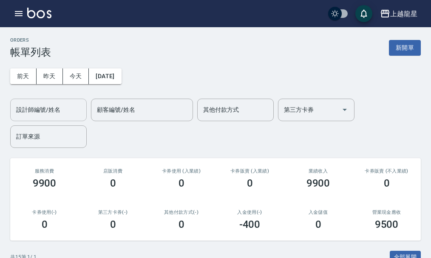
click at [73, 109] on input "設計師編號/姓名" at bounding box center [48, 109] width 69 height 15
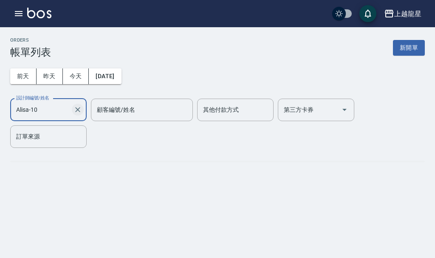
type input "Alisa-10"
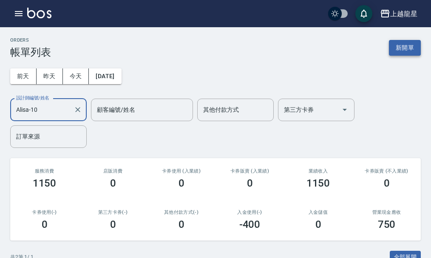
click at [397, 48] on button "新開單" at bounding box center [405, 48] width 32 height 16
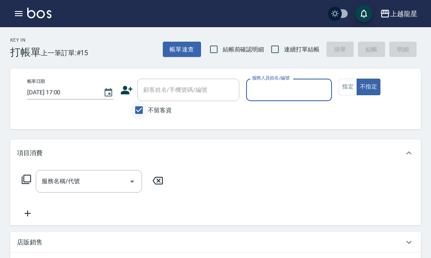
click at [141, 104] on input "不留客資" at bounding box center [139, 110] width 18 height 18
checkbox input "false"
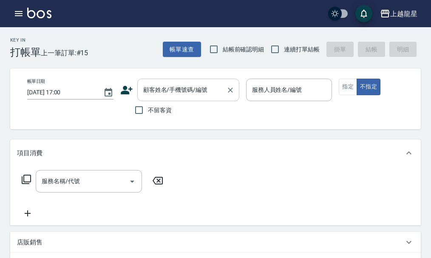
click at [150, 91] on div "顧客姓名/手機號碼/編號 顧客姓名/手機號碼/編號" at bounding box center [188, 90] width 102 height 23
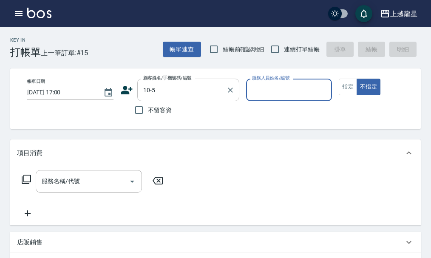
type input "林怡君/0953303189/10-5"
type input "Alisa-10"
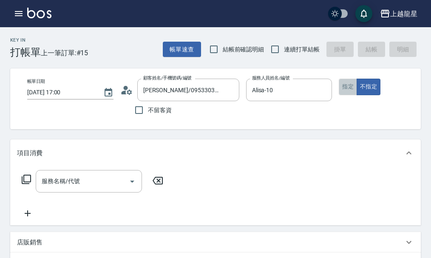
click at [340, 94] on button "指定" at bounding box center [348, 87] width 18 height 17
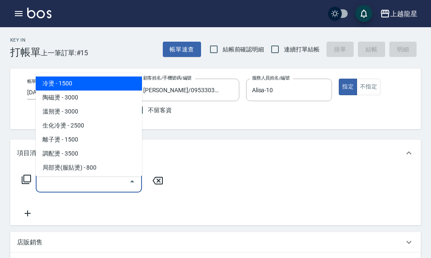
click at [48, 189] on input "服務名稱/代號" at bounding box center [83, 181] width 86 height 15
type input "ㄋ"
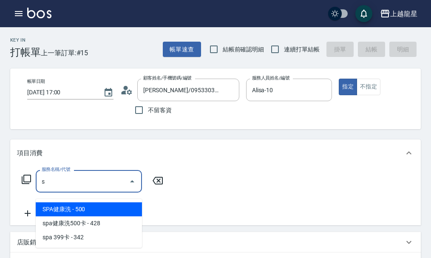
click at [86, 209] on span "SPA健康洗 - 500" at bounding box center [89, 209] width 106 height 14
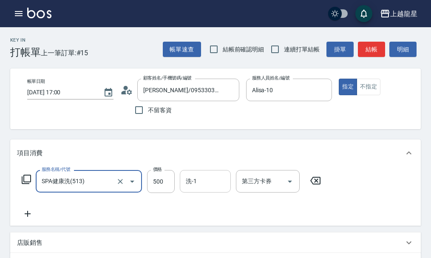
type input "SPA健康洗(513)"
click at [218, 189] on input "洗-1" at bounding box center [205, 181] width 43 height 15
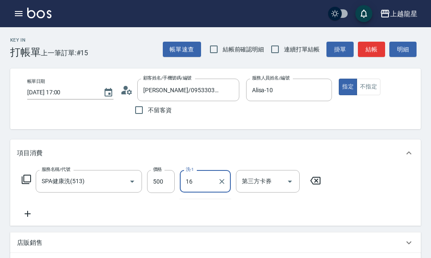
type input "義潔-16"
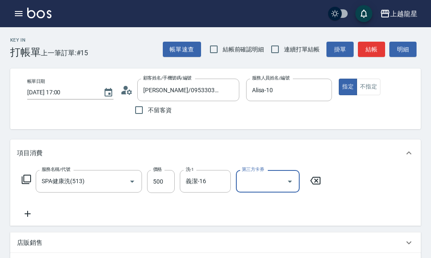
drag, startPoint x: 22, startPoint y: 219, endPoint x: 26, endPoint y: 221, distance: 4.6
click at [26, 219] on icon at bounding box center [27, 214] width 21 height 10
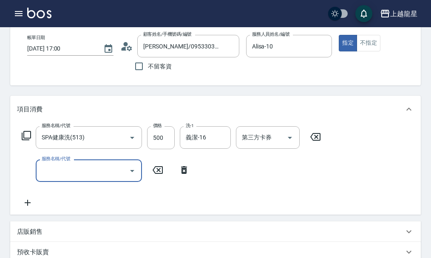
scroll to position [85, 0]
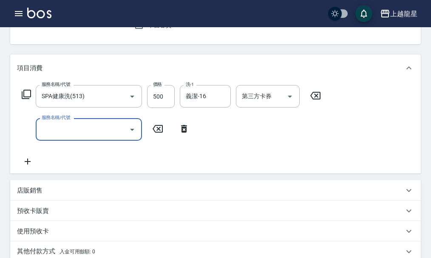
click at [93, 137] on input "服務名稱/代號" at bounding box center [83, 129] width 86 height 15
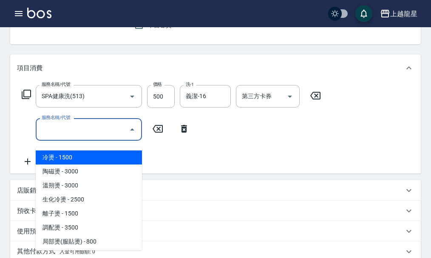
click at [108, 158] on span "冷燙 - 1500" at bounding box center [89, 157] width 106 height 14
type input "冷燙(201)"
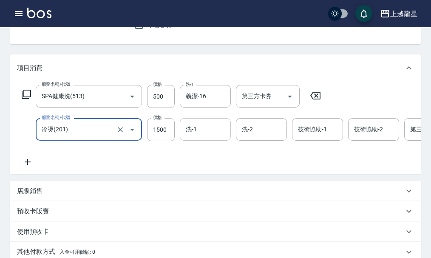
click at [207, 135] on input "洗-1" at bounding box center [205, 129] width 43 height 15
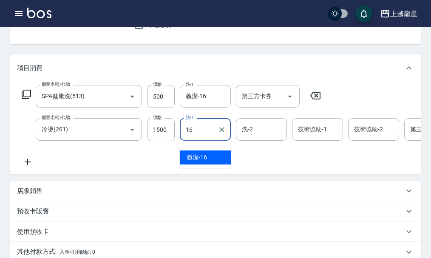
type input "義潔-16"
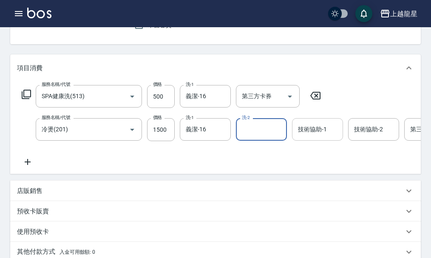
click at [319, 134] on input "技術協助-1" at bounding box center [317, 129] width 43 height 15
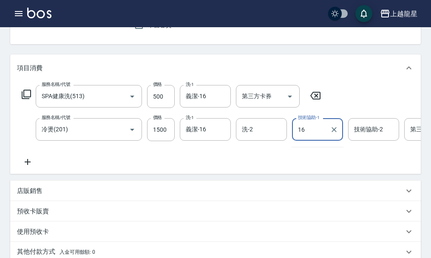
type input "義潔-16"
click at [324, 162] on div "服務名稱/代號 SPA健康洗(513) 服務名稱/代號 價格 500 價格 洗-1 義潔-16 洗-1 第三方卡券 第三方卡券 服務名稱/代號 冷燙(201)…" at bounding box center [269, 126] width 504 height 82
click at [30, 167] on icon at bounding box center [27, 162] width 21 height 10
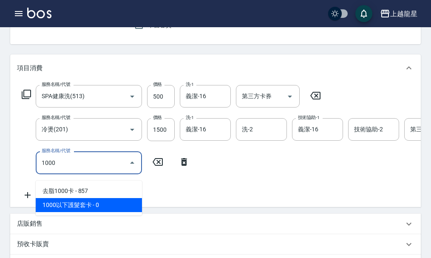
click at [62, 212] on ul "去脂1000卡 - 857 1000以下護髮套卡 - 0" at bounding box center [89, 198] width 106 height 35
click at [65, 208] on span "1000以下護髮套卡 - 0" at bounding box center [89, 205] width 106 height 14
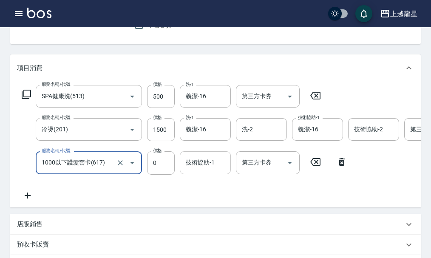
click at [207, 161] on div "技術協助-1" at bounding box center [205, 162] width 51 height 23
type input "1000以下護髮套卡(617)"
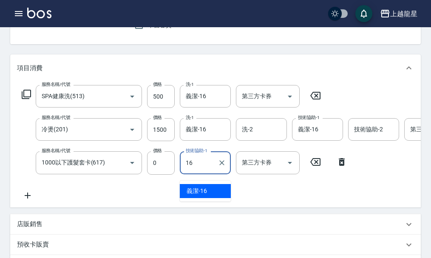
type input "義潔-16"
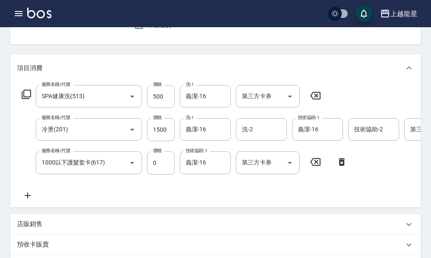
click at [206, 200] on div "服務名稱/代號 SPA健康洗(513) 服務名稱/代號 價格 500 價格 洗-1 義潔-16 洗-1 第三方卡券 第三方卡券 服務名稱/代號 冷燙(201)…" at bounding box center [269, 142] width 504 height 115
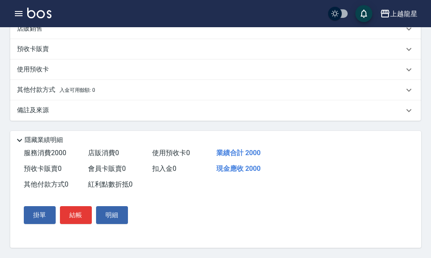
scroll to position [297, 0]
click at [74, 218] on button "結帳" at bounding box center [76, 215] width 32 height 18
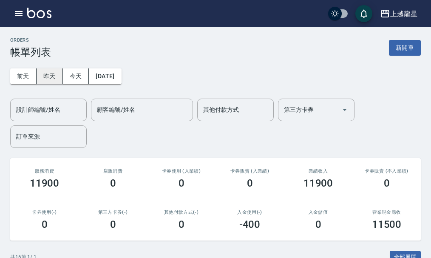
click at [43, 81] on button "昨天" at bounding box center [50, 76] width 26 height 16
click at [68, 73] on button "今天" at bounding box center [76, 76] width 26 height 16
click at [55, 104] on div "設計師編號/姓名 設計師編號/姓名" at bounding box center [48, 110] width 76 height 23
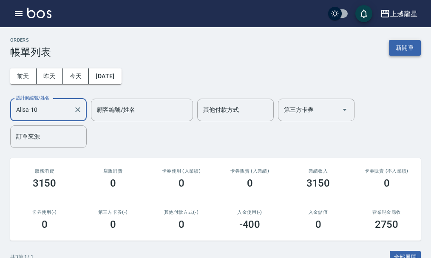
type input "Alisa-10"
click at [407, 50] on button "新開單" at bounding box center [405, 48] width 32 height 16
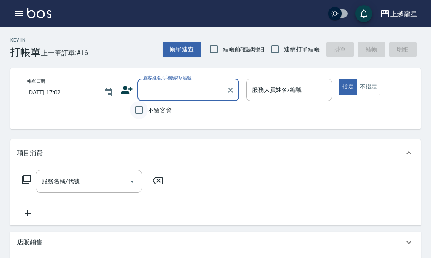
click at [139, 107] on input "不留客資" at bounding box center [139, 110] width 18 height 18
checkbox input "true"
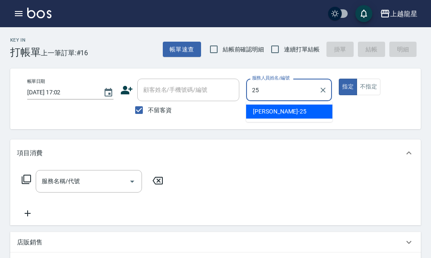
click at [272, 113] on span "淑雲 -25" at bounding box center [280, 111] width 54 height 9
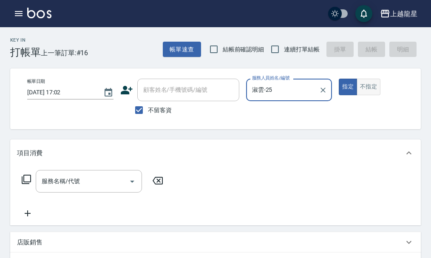
type input "淑雲-25"
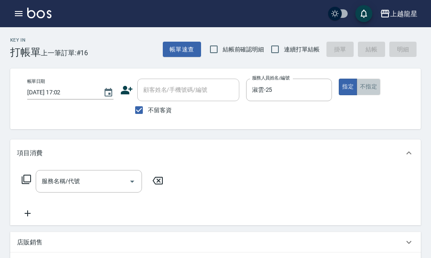
click at [361, 86] on button "不指定" at bounding box center [369, 87] width 24 height 17
click at [94, 188] on input "服務名稱/代號" at bounding box center [83, 181] width 86 height 15
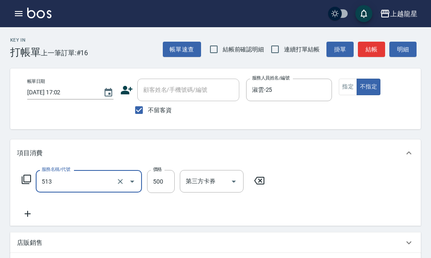
type input "SPA健康洗(513)"
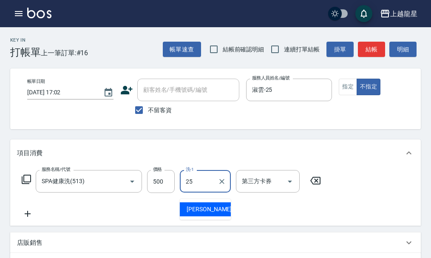
type input "淑雲-25"
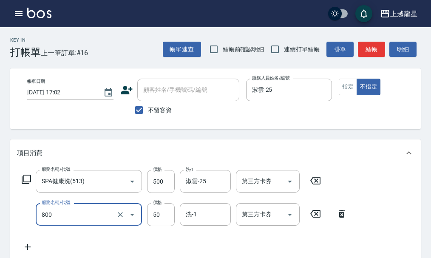
type input "快速修護(800)"
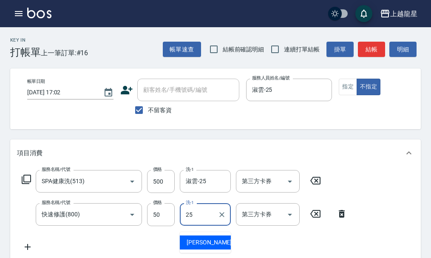
type input "淑雲-25"
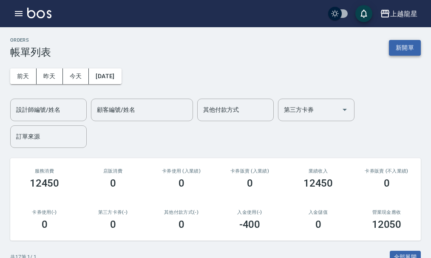
click at [411, 45] on button "新開單" at bounding box center [405, 48] width 32 height 16
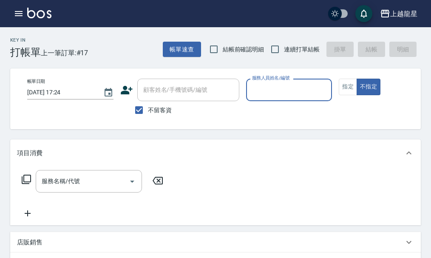
click at [173, 107] on div "不留客資" at bounding box center [179, 110] width 119 height 18
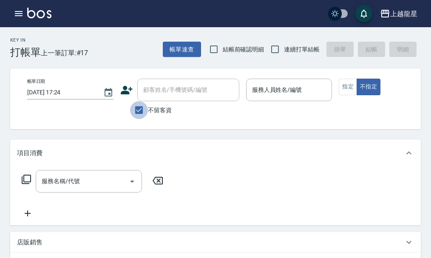
click at [139, 112] on input "不留客資" at bounding box center [139, 110] width 18 height 18
checkbox input "false"
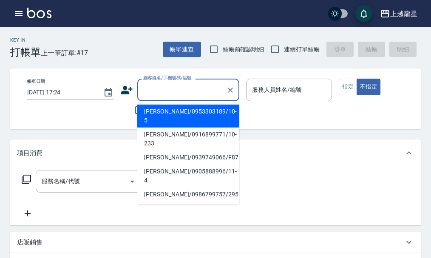
click at [160, 91] on input "顧客姓名/手機號碼/編號" at bounding box center [182, 89] width 82 height 15
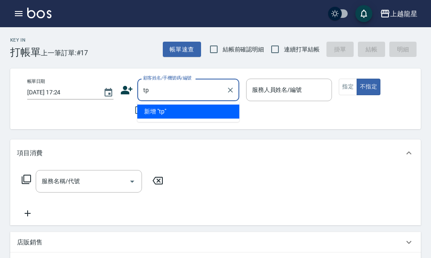
type input "t"
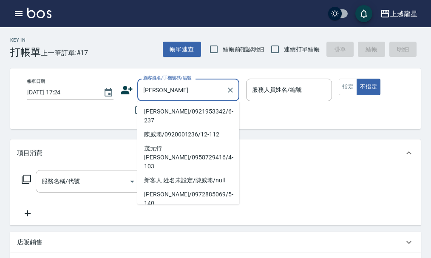
click at [160, 111] on li "陳威丞/0921953342/6-237" at bounding box center [188, 116] width 102 height 23
type input "陳威丞/0921953342/6-237"
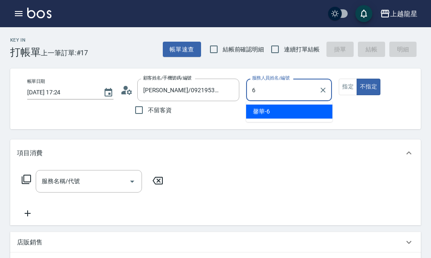
type input "馨華-6"
type button "false"
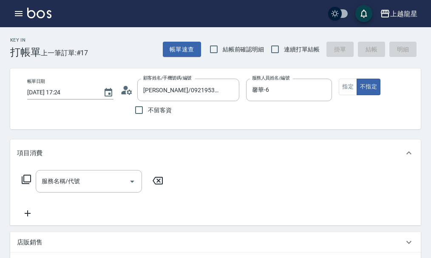
click at [351, 78] on div "帳單日期 2025/09/19 17:24 顧客姓名/手機號碼/編號 陳威丞/0921953342/6-237 顧客姓名/手機號碼/編號 不留客資 服務人員姓…" at bounding box center [222, 98] width 425 height 61
click at [349, 84] on button "指定" at bounding box center [348, 87] width 18 height 17
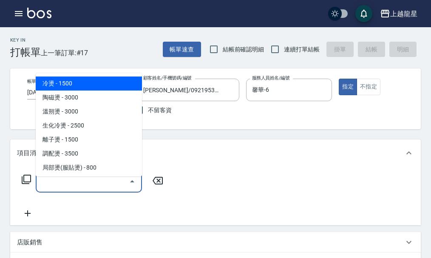
click at [99, 189] on input "服務名稱/代號" at bounding box center [83, 181] width 86 height 15
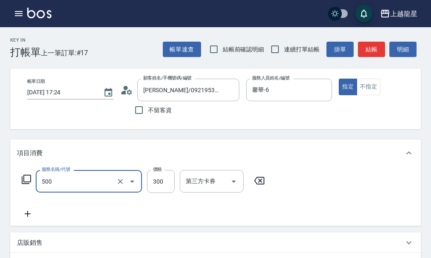
type input "一般洗髮(500)"
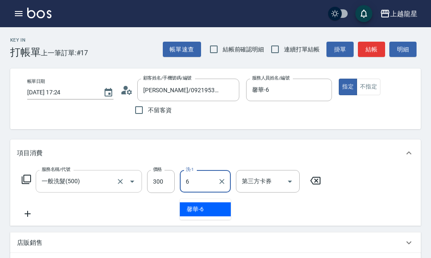
type input "馨華-6"
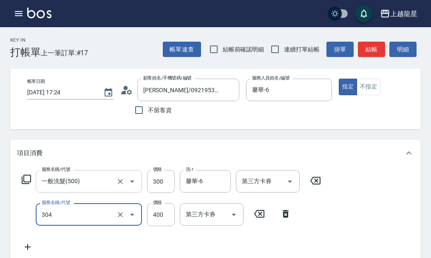
type input "剪髮(304)"
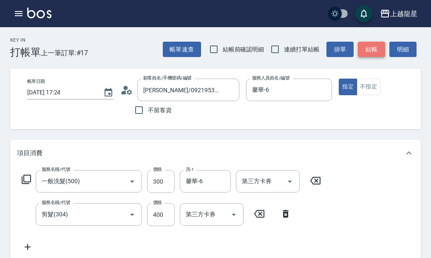
click at [378, 46] on button "結帳" at bounding box center [371, 50] width 27 height 16
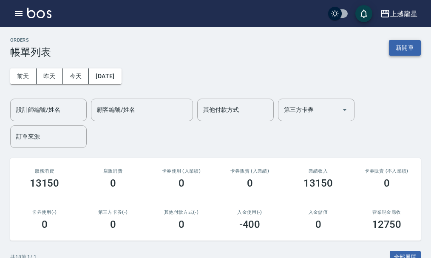
click at [418, 53] on button "新開單" at bounding box center [405, 48] width 32 height 16
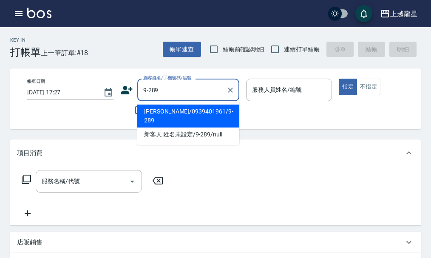
click at [150, 112] on li "李麗君/0939401961/9-289" at bounding box center [188, 116] width 102 height 23
type input "李麗君/0939401961/9-289"
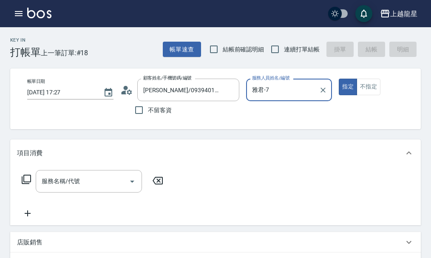
type input "雅君-7"
click at [85, 184] on input "服務名稱/代號" at bounding box center [83, 181] width 86 height 15
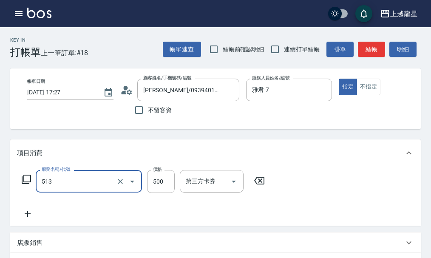
type input "SPA健康洗(513)"
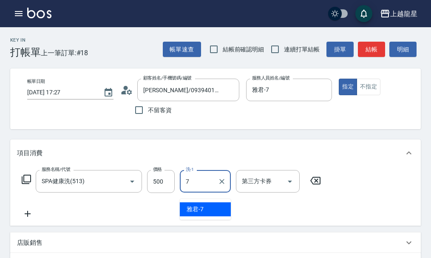
type input "雅君-7"
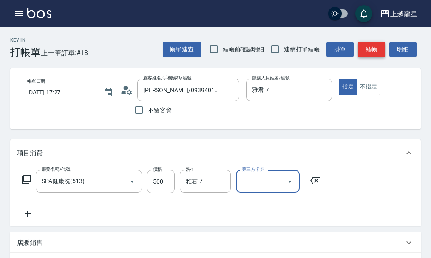
click at [369, 55] on button "結帳" at bounding box center [371, 50] width 27 height 16
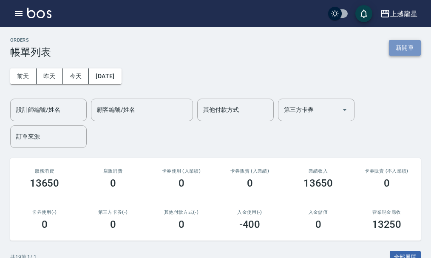
click at [409, 54] on button "新開單" at bounding box center [405, 48] width 32 height 16
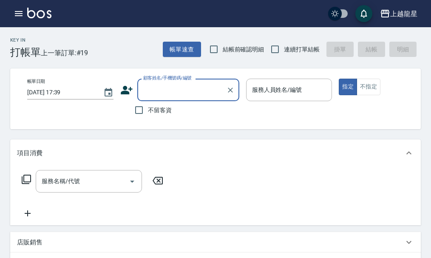
click at [154, 86] on input "顧客姓名/手機號碼/編號" at bounding box center [182, 89] width 82 height 15
click at [152, 90] on input "顧客姓名/手機號碼/編號" at bounding box center [182, 89] width 82 height 15
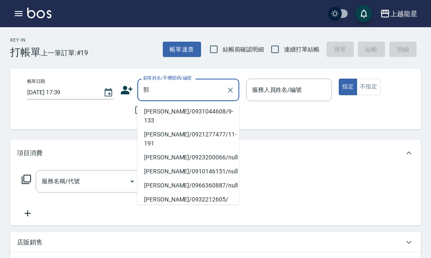
click at [182, 110] on li "郭毓琇/0931044608/9-133" at bounding box center [188, 116] width 102 height 23
type input "郭毓琇/0931044608/9-133"
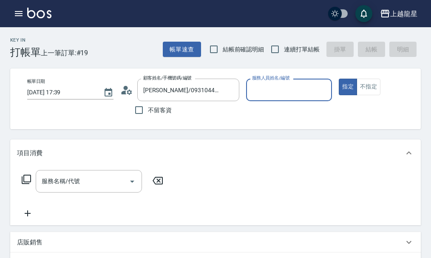
type input "馨華-6"
click at [96, 189] on input "服務名稱/代號" at bounding box center [83, 181] width 86 height 15
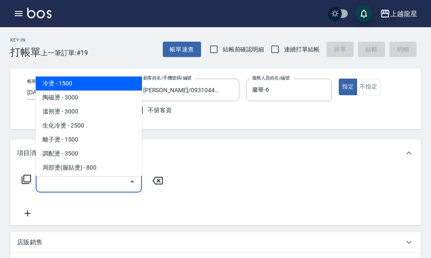
type input "5"
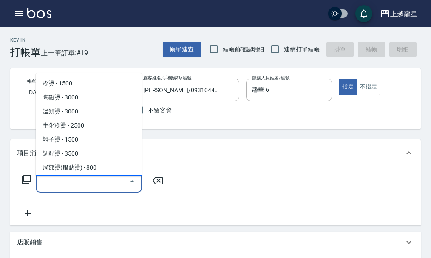
click at [26, 184] on icon at bounding box center [26, 179] width 10 height 10
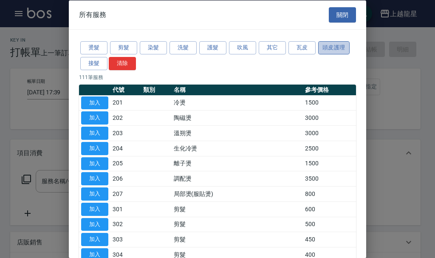
click at [340, 52] on button "頭皮護理" at bounding box center [333, 47] width 31 height 13
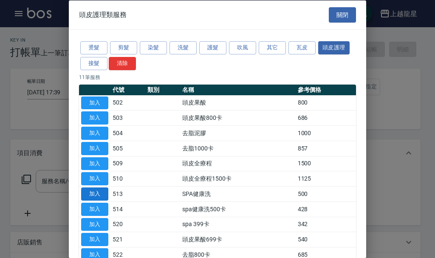
click at [98, 196] on button "加入" at bounding box center [94, 193] width 27 height 13
type input "SPA健康洗(513)"
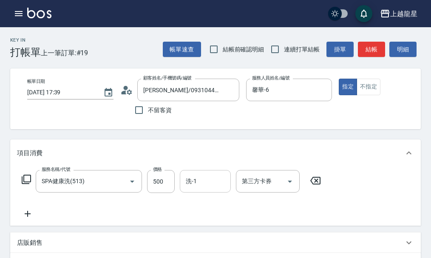
click at [220, 187] on input "洗-1" at bounding box center [205, 181] width 43 height 15
type input "5"
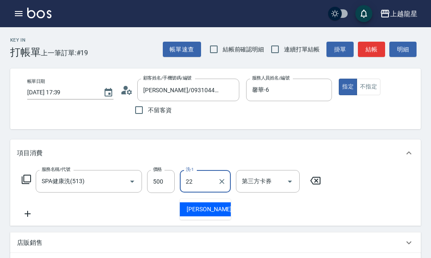
click at [204, 207] on span "阿琳 -22" at bounding box center [214, 209] width 54 height 9
type input "阿琳-22"
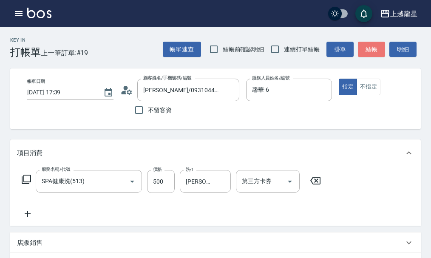
drag, startPoint x: 379, startPoint y: 49, endPoint x: 383, endPoint y: 51, distance: 4.8
click at [382, 50] on button "結帳" at bounding box center [371, 50] width 27 height 16
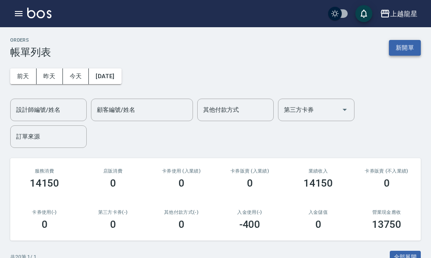
click at [399, 48] on button "新開單" at bounding box center [405, 48] width 32 height 16
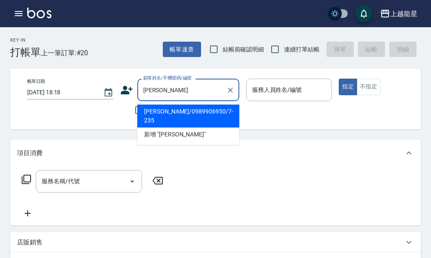
click at [168, 112] on li "鄭惠英/0989906950/7-235" at bounding box center [188, 116] width 102 height 23
type input "鄭惠英/0989906950/7-235"
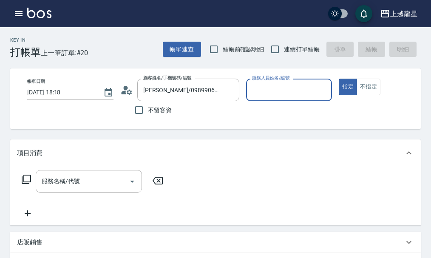
type input "雅君-7"
click at [89, 189] on input "服務名稱/代號" at bounding box center [83, 181] width 86 height 15
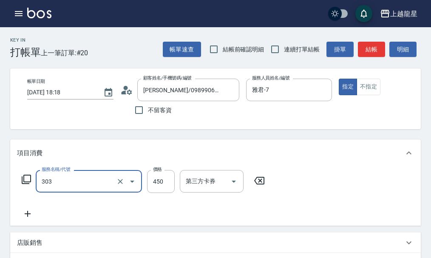
type input "剪髮(303)"
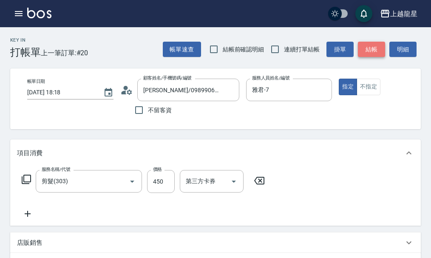
click at [371, 50] on button "結帳" at bounding box center [371, 50] width 27 height 16
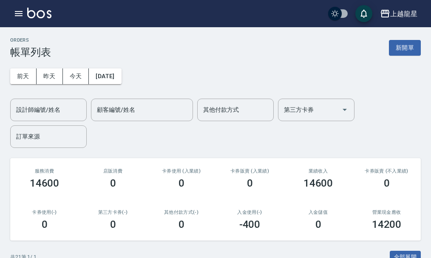
click at [405, 40] on div "ORDERS 帳單列表 新開單" at bounding box center [215, 47] width 411 height 21
click at [405, 46] on button "新開單" at bounding box center [405, 48] width 32 height 16
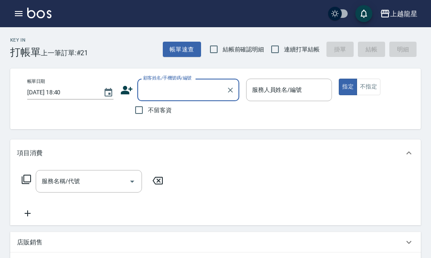
click at [147, 91] on input "顧客姓名/手機號碼/編號" at bounding box center [182, 89] width 82 height 15
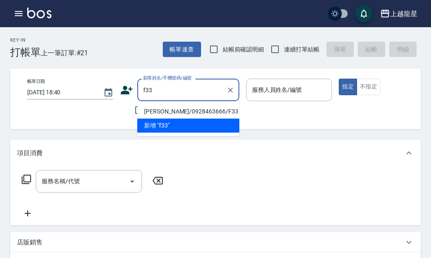
click at [178, 113] on li "王晨/0928463666/F33" at bounding box center [188, 112] width 102 height 14
type input "王晨/0928463666/F33"
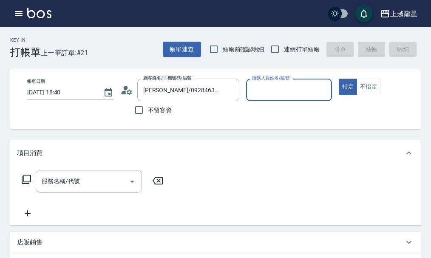
type input "馨華-6"
click at [79, 189] on input "服務名稱/代號" at bounding box center [83, 181] width 86 height 15
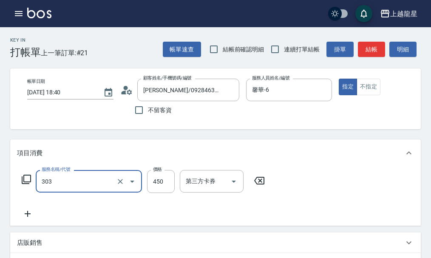
type input "剪髮(303)"
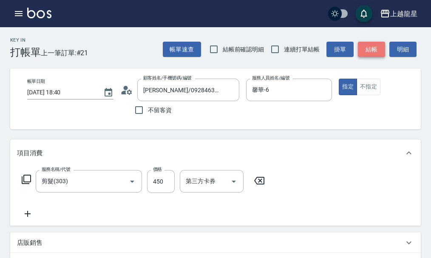
click at [378, 48] on button "結帳" at bounding box center [371, 50] width 27 height 16
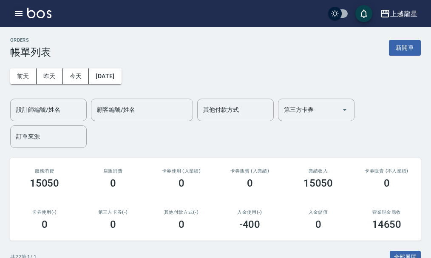
click at [17, 9] on icon "button" at bounding box center [19, 13] width 10 height 10
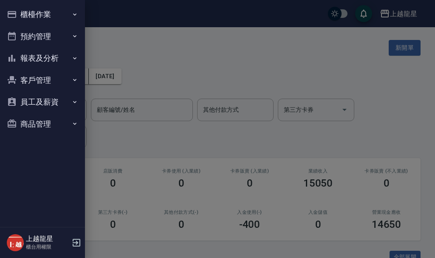
click at [45, 54] on button "報表及分析" at bounding box center [42, 58] width 78 height 22
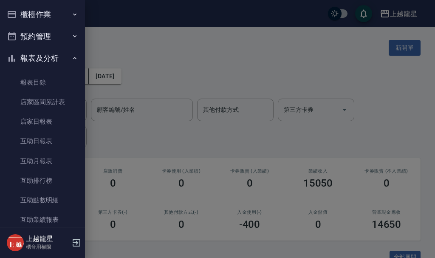
click at [45, 54] on button "報表及分析" at bounding box center [42, 58] width 78 height 22
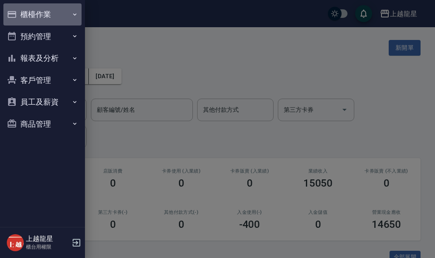
click at [36, 14] on button "櫃檯作業" at bounding box center [42, 14] width 78 height 22
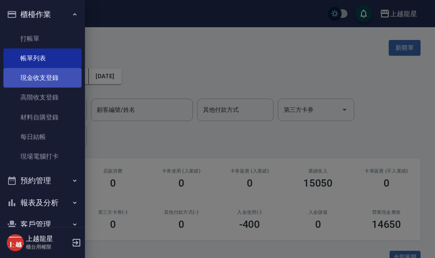
click at [49, 72] on link "現金收支登錄" at bounding box center [42, 78] width 78 height 20
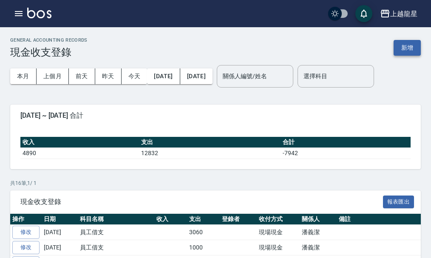
click at [401, 48] on button "新增" at bounding box center [407, 48] width 27 height 16
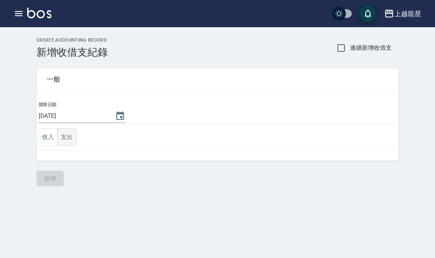
click at [73, 135] on button "支出" at bounding box center [66, 136] width 19 height 17
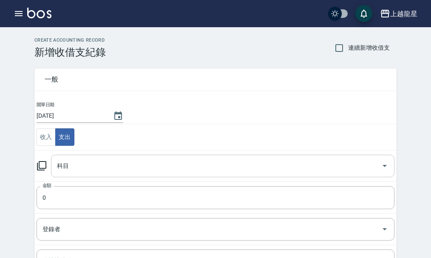
click at [89, 171] on input "科目" at bounding box center [216, 166] width 323 height 15
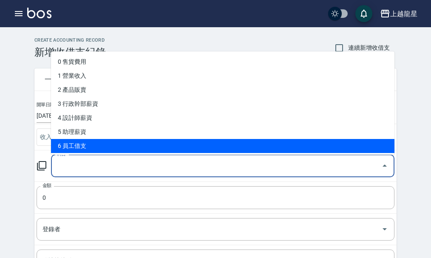
click at [89, 140] on li "6 員工借支" at bounding box center [222, 146] width 343 height 14
type input "6 員工借支"
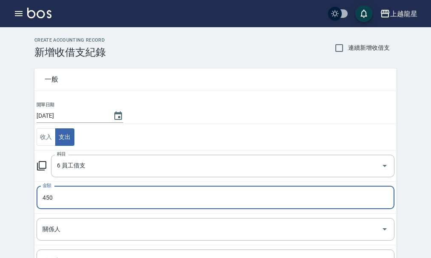
type input "450"
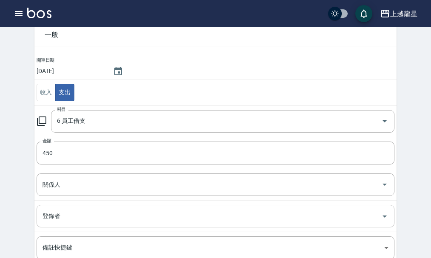
scroll to position [149, 0]
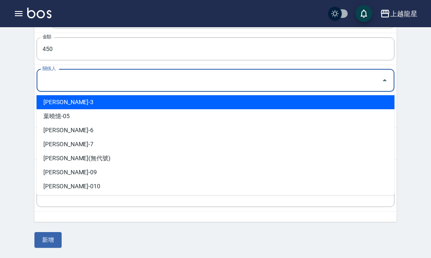
click at [51, 85] on input "關係人" at bounding box center [208, 80] width 337 height 15
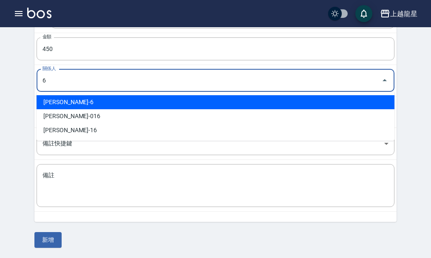
type input "黃馨華-6"
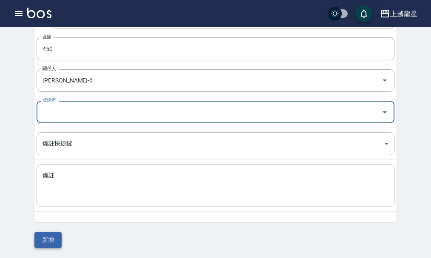
click at [46, 239] on button "新增" at bounding box center [47, 240] width 27 height 16
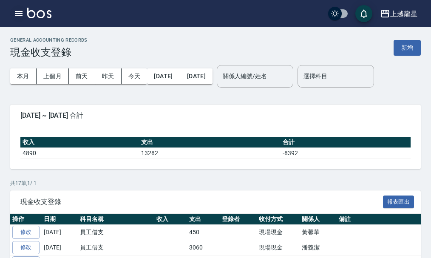
click at [25, 11] on button "button" at bounding box center [18, 13] width 17 height 17
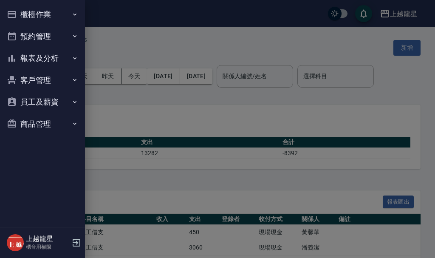
click at [28, 14] on button "櫃檯作業" at bounding box center [42, 14] width 78 height 22
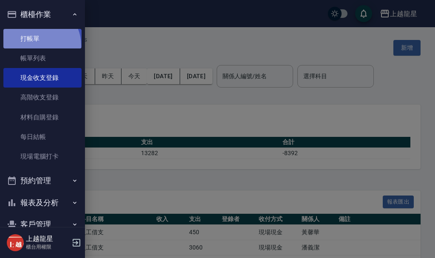
click at [37, 45] on link "打帳單" at bounding box center [42, 39] width 78 height 20
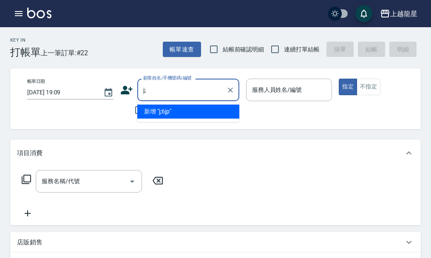
type input "j"
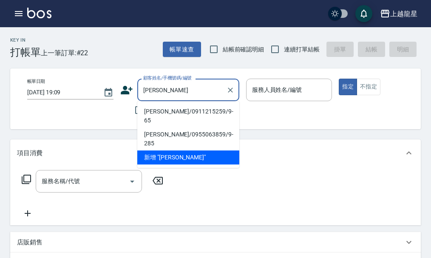
click at [149, 108] on li "王文祺/0911215259/9-65" at bounding box center [188, 116] width 102 height 23
type input "王文祺/0911215259/9-65"
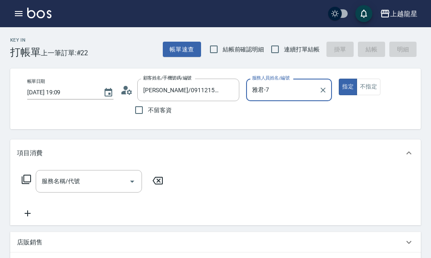
type input "雅君-7"
click at [111, 189] on input "服務名稱/代號" at bounding box center [83, 181] width 86 height 15
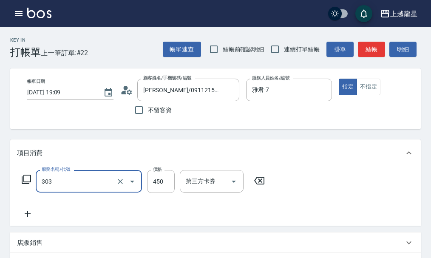
type input "剪髮(303)"
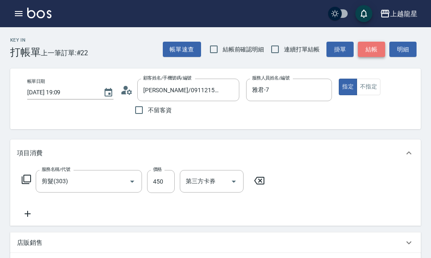
click at [367, 44] on button "結帳" at bounding box center [371, 50] width 27 height 16
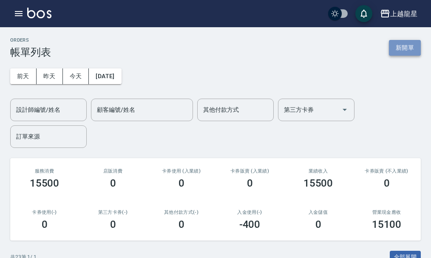
click at [399, 48] on button "新開單" at bounding box center [405, 48] width 32 height 16
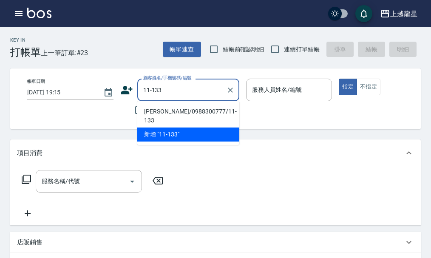
click at [190, 110] on li "林柏劭/0988300777/11-133" at bounding box center [188, 116] width 102 height 23
type input "林柏劭/0988300777/11-133"
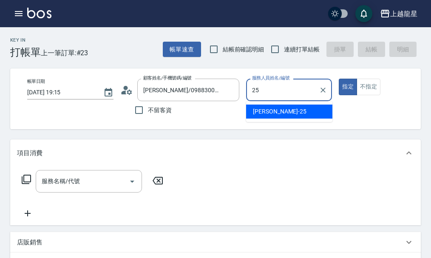
click at [271, 110] on span "淑雲 -25" at bounding box center [280, 111] width 54 height 9
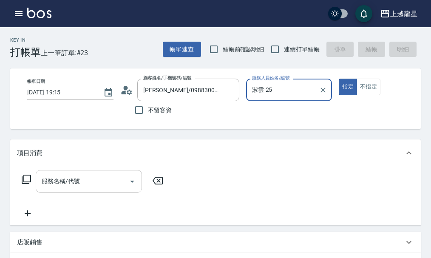
type input "淑雲-25"
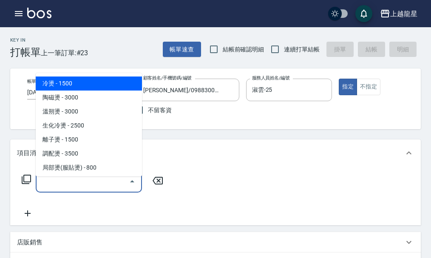
click at [94, 187] on input "服務名稱/代號" at bounding box center [83, 181] width 86 height 15
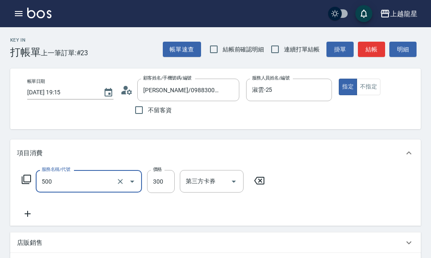
type input "一般洗髮(500)"
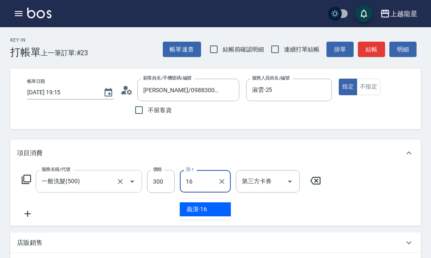
type input "義潔-16"
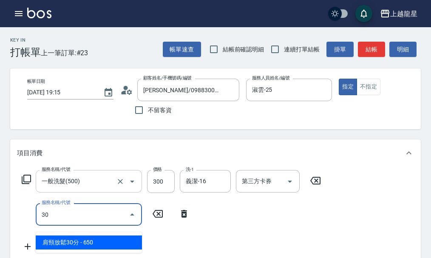
type input "302"
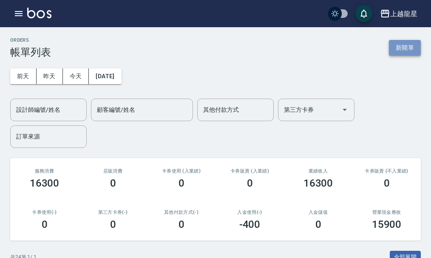
click at [415, 46] on button "新開單" at bounding box center [405, 48] width 32 height 16
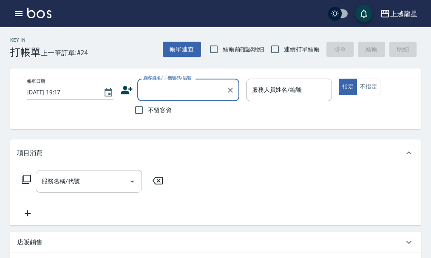
click at [161, 93] on input "顧客姓名/手機號碼/編號" at bounding box center [182, 89] width 82 height 15
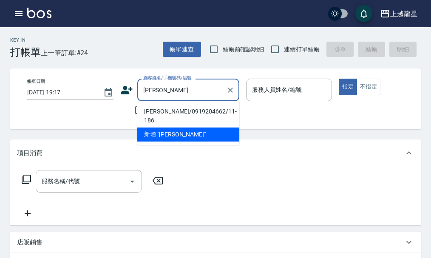
click at [167, 113] on li "秦文萱/0919204662/11-186" at bounding box center [188, 116] width 102 height 23
type input "秦文萱/0919204662/11-186"
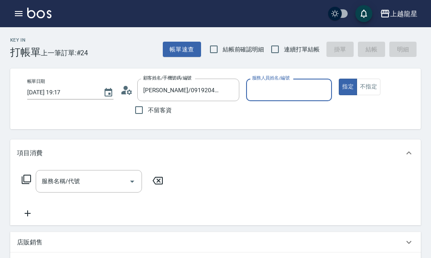
type input "馨華-6"
click at [88, 189] on input "服務名稱/代號" at bounding box center [83, 181] width 86 height 15
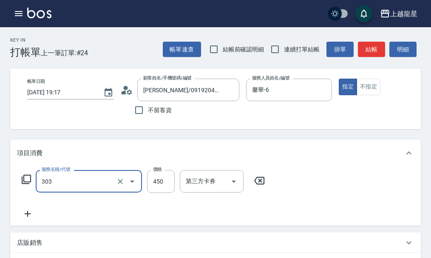
type input "剪髮(303)"
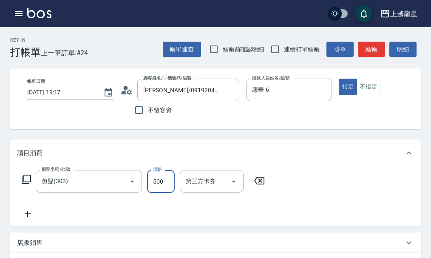
type input "500"
click at [372, 54] on button "結帳" at bounding box center [371, 50] width 27 height 16
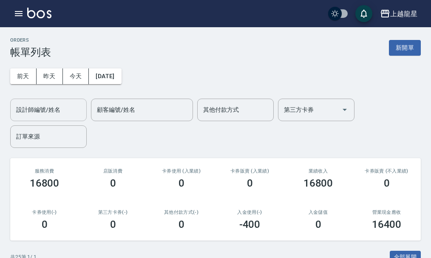
click at [40, 119] on div "設計師編號/姓名" at bounding box center [48, 110] width 76 height 23
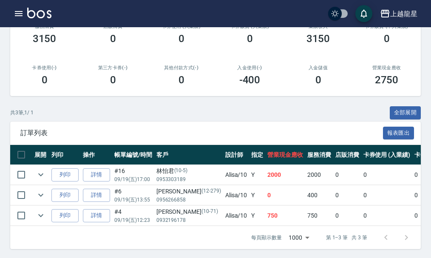
scroll to position [152, 0]
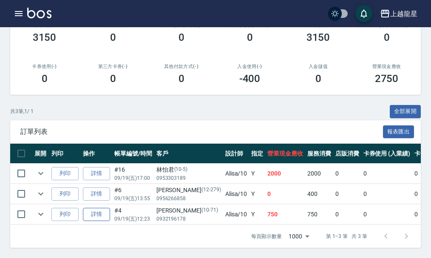
type input "Alisa-10"
click at [87, 208] on link "詳情" at bounding box center [96, 214] width 27 height 13
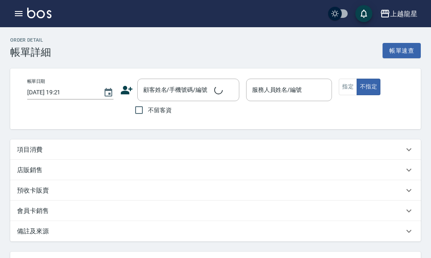
type input "2025/09/19 12:23"
type input "Alisa-10"
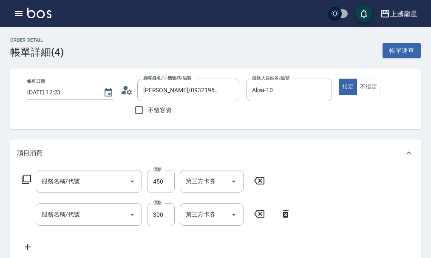
type input "陳芷凌/0932196178/10-71"
type input "剪髮(303)"
type input "一般洗髮(500)"
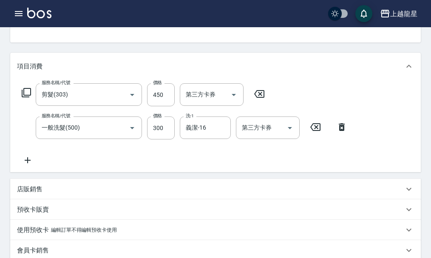
scroll to position [85, 0]
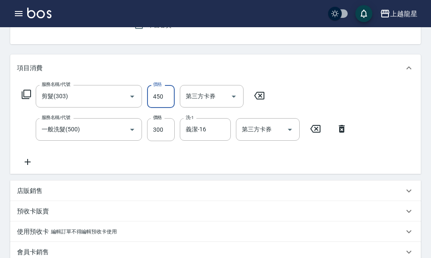
click at [153, 105] on input "450" at bounding box center [161, 96] width 28 height 23
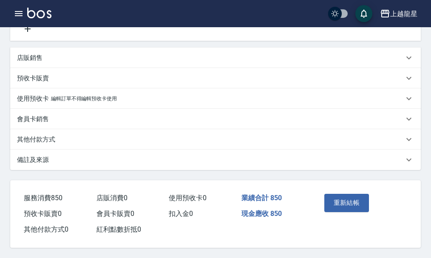
scroll to position [228, 0]
type input "550"
click at [354, 199] on button "重新結帳" at bounding box center [346, 203] width 45 height 18
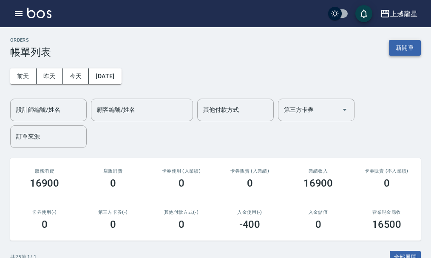
click at [408, 48] on button "新開單" at bounding box center [405, 48] width 32 height 16
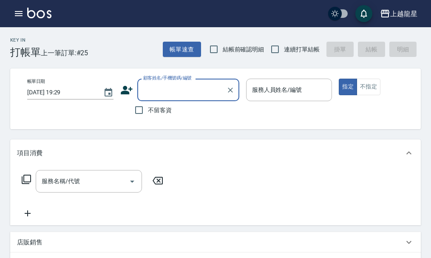
click at [173, 98] on div "顧客姓名/手機號碼/編號" at bounding box center [188, 90] width 102 height 23
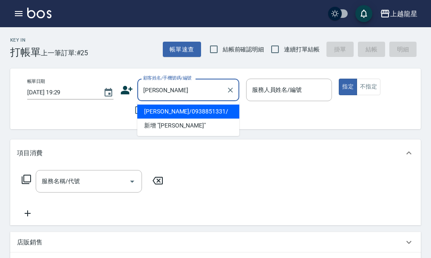
click at [176, 112] on li "黃博彥/0938851331/" at bounding box center [188, 112] width 102 height 14
type input "黃博彥/0938851331/"
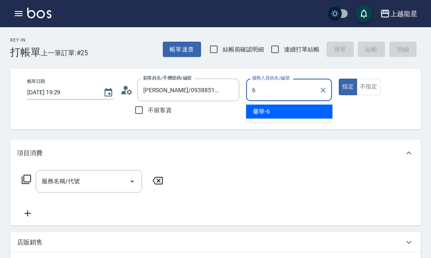
type input "馨華-6"
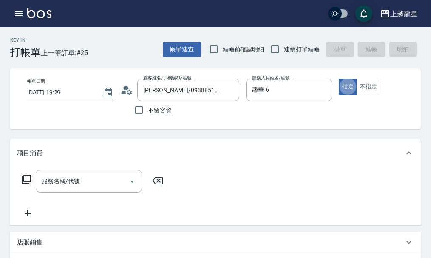
type button "true"
click at [82, 185] on input "服務名稱/代號" at bounding box center [83, 181] width 86 height 15
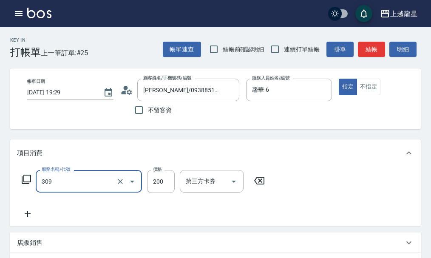
type input "剪髮(國小)(309)"
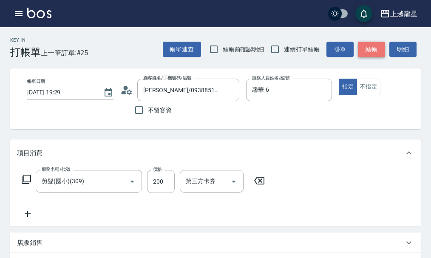
click at [367, 47] on button "結帳" at bounding box center [371, 50] width 27 height 16
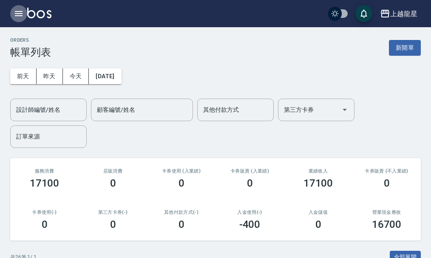
click at [17, 14] on icon "button" at bounding box center [19, 13] width 8 height 5
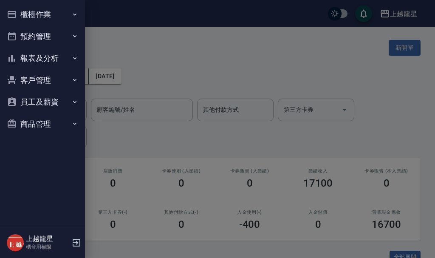
click at [43, 77] on button "客戶管理" at bounding box center [42, 80] width 78 height 22
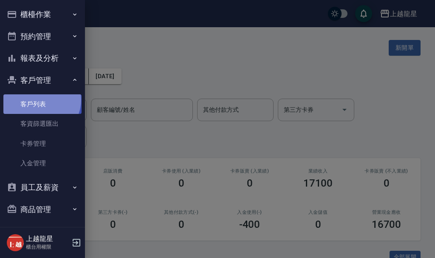
click at [41, 100] on link "客戶列表" at bounding box center [42, 104] width 78 height 20
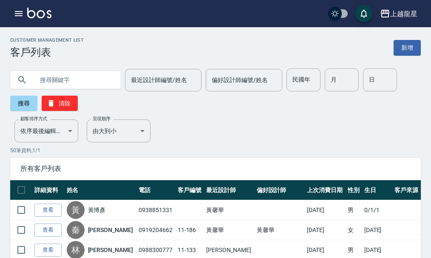
click at [65, 79] on input "text" at bounding box center [74, 79] width 80 height 23
type input "萬"
click at [15, 105] on button "搜尋" at bounding box center [23, 103] width 27 height 15
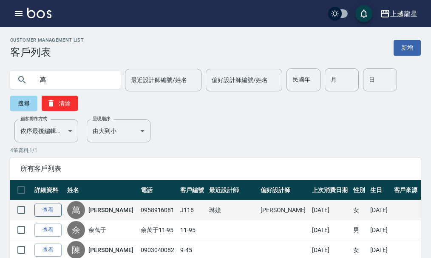
click at [41, 208] on link "查看" at bounding box center [47, 210] width 27 height 13
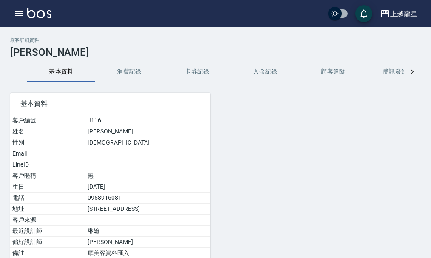
click at [137, 69] on button "消費記錄" at bounding box center [129, 72] width 68 height 20
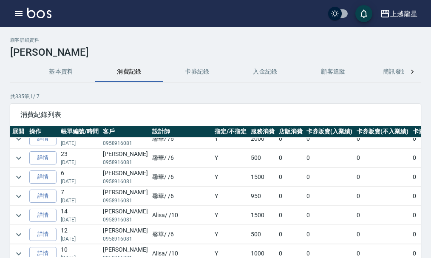
scroll to position [127, 0]
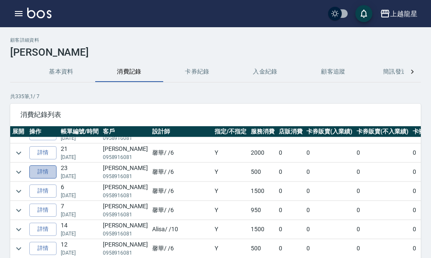
click at [42, 169] on link "詳情" at bounding box center [42, 171] width 27 height 13
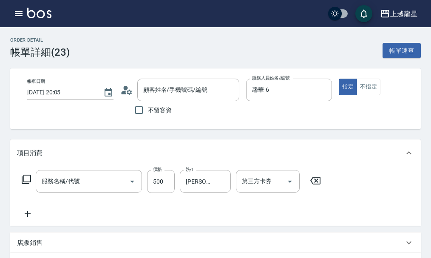
type input "2025/08/07 20:05"
type input "馨華-6"
type input "SPA健康洗(513)"
type input "萬文婷/0958916081/J116"
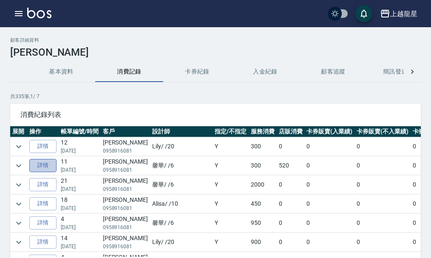
click at [40, 162] on link "詳情" at bounding box center [42, 165] width 27 height 13
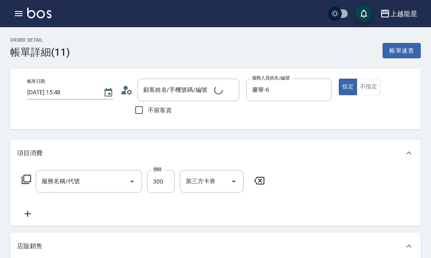
type input "2025/09/14 15:48"
type input "馨華-6"
type input "一般洗髮(500)"
type input "萬文婷/0958916081/J116"
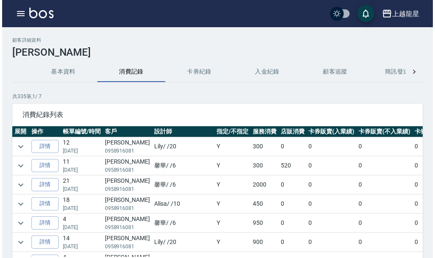
scroll to position [85, 0]
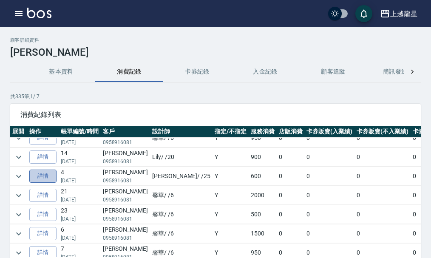
click at [48, 176] on link "詳情" at bounding box center [42, 176] width 27 height 13
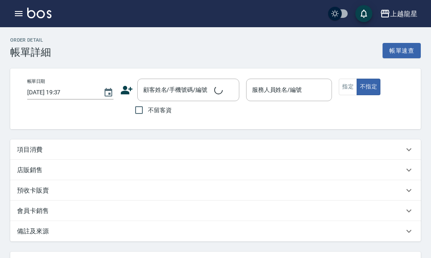
type input "2025/08/16 13:25"
type input "淑雲-25"
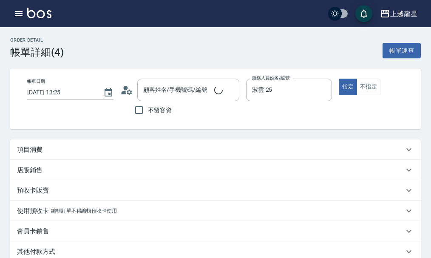
type input "萬文婷/0958916081/J116"
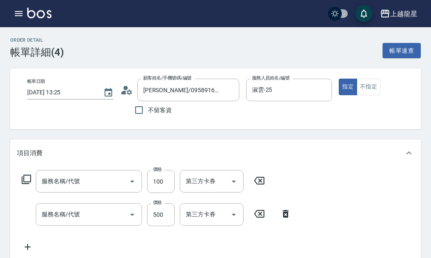
type input "電棒.夾直(709)"
type input "SPA健康洗(513)"
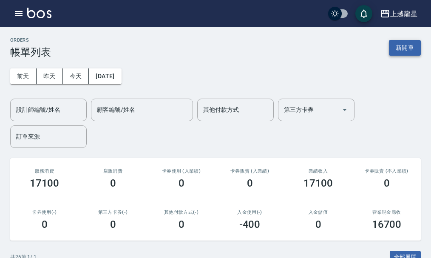
click at [407, 42] on button "新開單" at bounding box center [405, 48] width 32 height 16
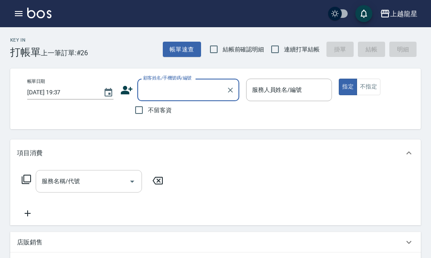
click at [101, 181] on input "服務名稱/代號" at bounding box center [83, 181] width 86 height 15
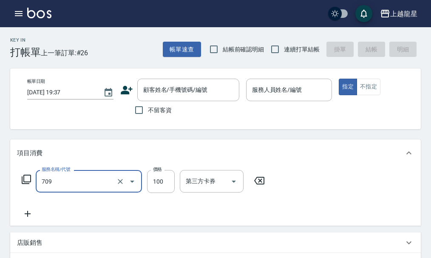
type input "電棒.夾直(709)"
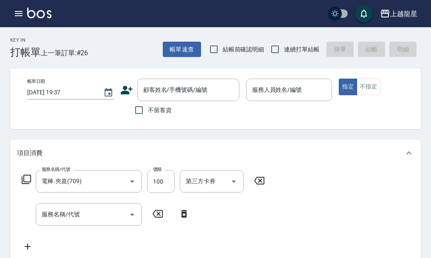
click at [33, 187] on div "服務名稱/代號 電棒.夾直(709) 服務名稱/代號 價格 100 價格 第三方卡券 第三方卡券" at bounding box center [143, 181] width 253 height 23
click at [30, 184] on icon at bounding box center [26, 179] width 10 height 10
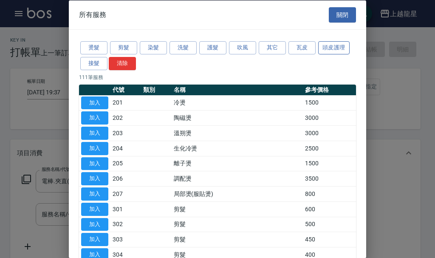
click at [328, 45] on button "頭皮護理" at bounding box center [333, 47] width 31 height 13
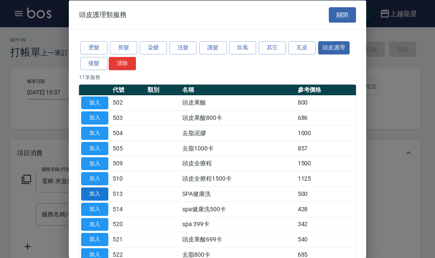
click at [104, 194] on button "加入" at bounding box center [94, 193] width 27 height 13
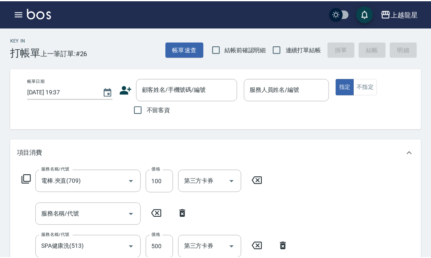
scroll to position [3, 0]
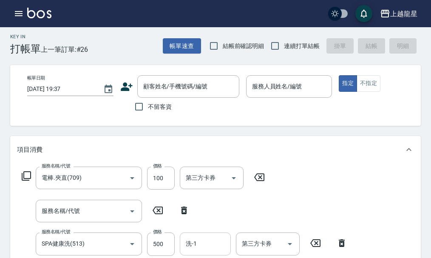
click at [198, 246] on input "洗-1" at bounding box center [205, 243] width 43 height 15
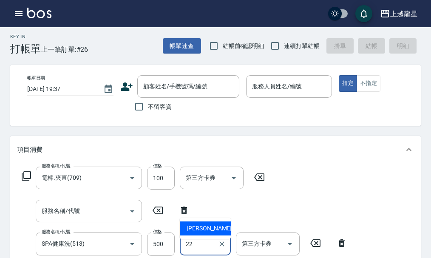
type input "阿琳-22"
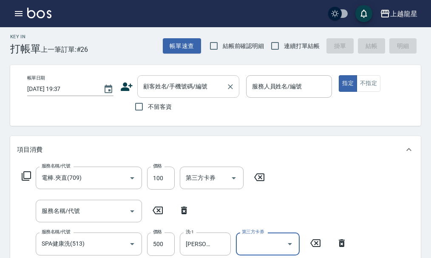
click at [214, 88] on input "顧客姓名/手機號碼/編號" at bounding box center [182, 86] width 82 height 15
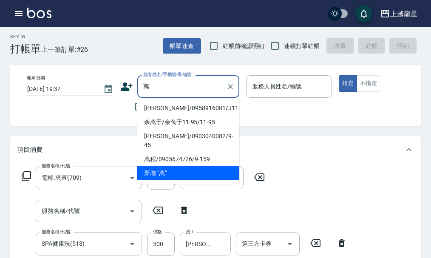
click at [197, 110] on li "萬文婷/0958916081/J116" at bounding box center [188, 108] width 102 height 14
type input "萬文婷/0958916081/J116"
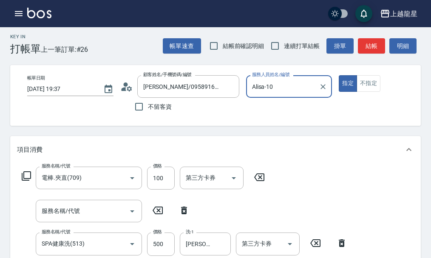
click at [296, 84] on input "Alisa-10" at bounding box center [283, 86] width 66 height 15
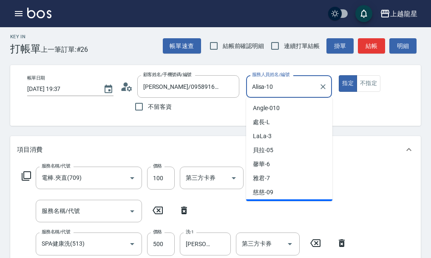
scroll to position [12, 0]
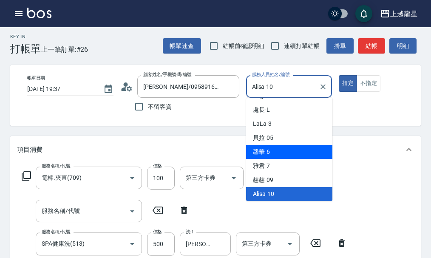
click at [271, 154] on div "馨華 -6" at bounding box center [289, 152] width 86 height 14
type input "馨華-6"
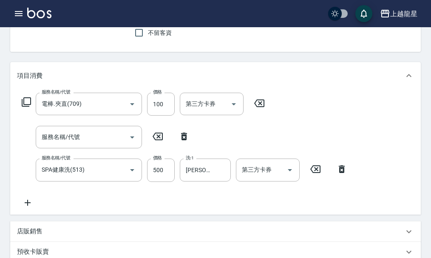
scroll to position [3, 0]
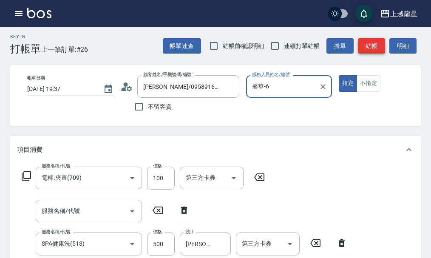
click at [375, 41] on button "結帳" at bounding box center [371, 46] width 27 height 16
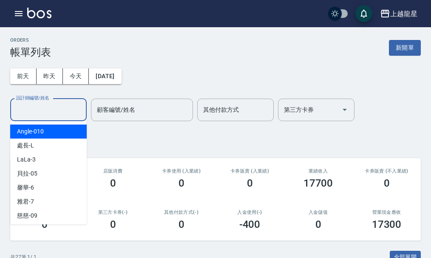
click at [63, 112] on input "設計師編號/姓名" at bounding box center [48, 109] width 69 height 15
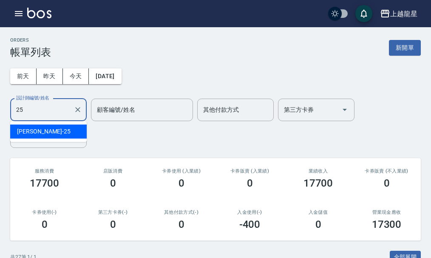
click at [57, 131] on div "淑雲 -25" at bounding box center [48, 132] width 76 height 14
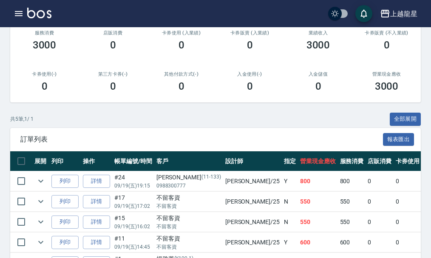
scroll to position [193, 0]
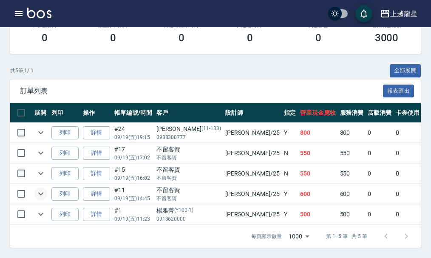
type input "淑雲-25"
click at [43, 189] on icon "expand row" at bounding box center [41, 194] width 10 height 10
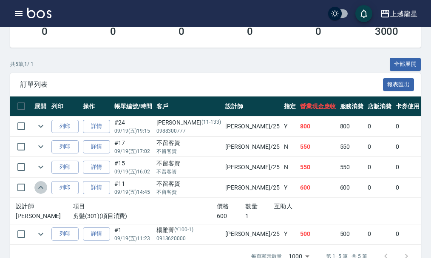
click at [43, 186] on icon "expand row" at bounding box center [41, 187] width 10 height 10
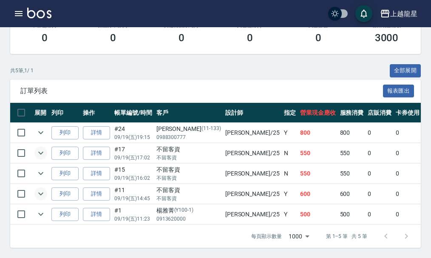
click at [39, 148] on icon "expand row" at bounding box center [41, 153] width 10 height 10
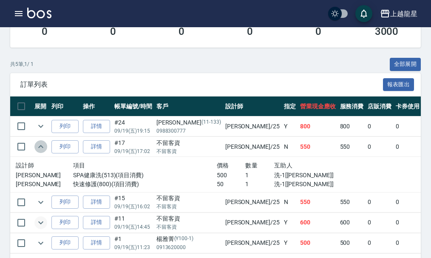
click at [40, 147] on icon "expand row" at bounding box center [40, 146] width 5 height 3
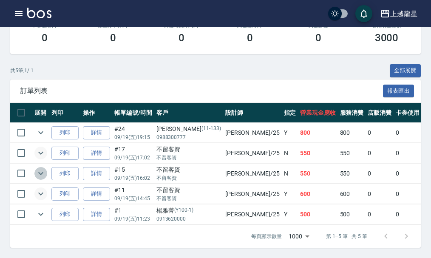
click at [38, 168] on icon "expand row" at bounding box center [41, 173] width 10 height 10
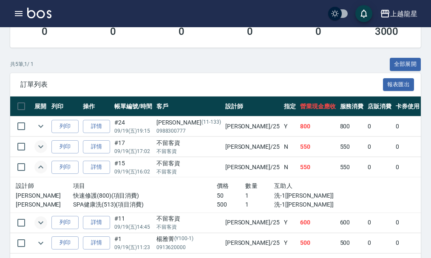
click at [39, 167] on icon "expand row" at bounding box center [41, 167] width 10 height 10
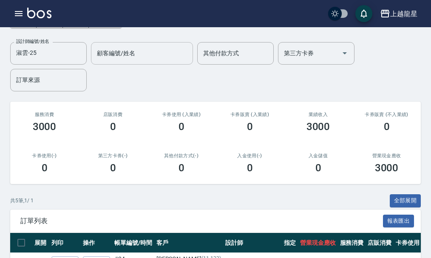
scroll to position [0, 0]
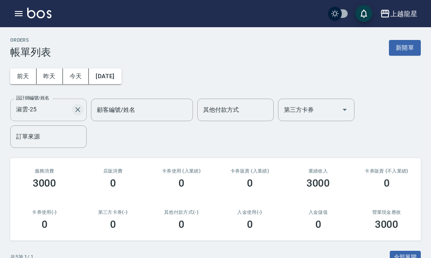
click at [80, 108] on icon "Clear" at bounding box center [78, 109] width 8 height 8
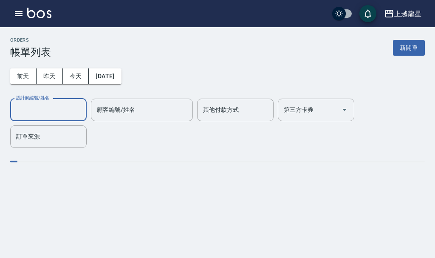
click at [56, 113] on input "設計師編號/姓名" at bounding box center [48, 109] width 69 height 15
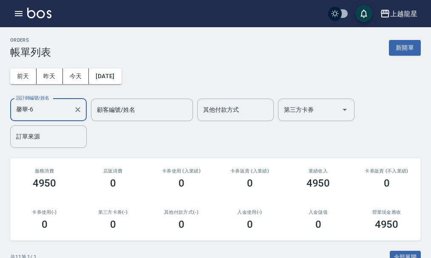
scroll to position [255, 0]
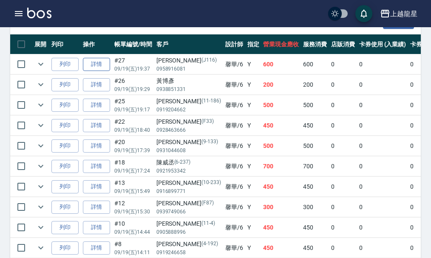
type input "馨華-6"
click at [90, 64] on link "詳情" at bounding box center [96, 64] width 27 height 13
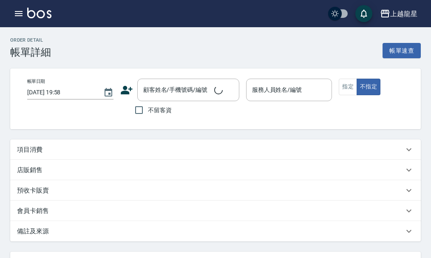
type input "2025/09/19 19:37"
type input "馨華-6"
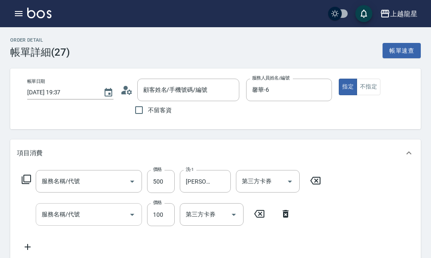
type input "萬文婷/0958916081/J116"
type input "SPA健康洗(513)"
type input "電棒.夾直(709)"
click at [262, 216] on icon at bounding box center [259, 214] width 21 height 10
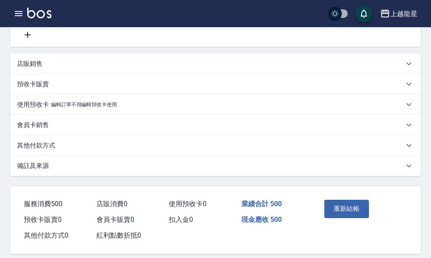
scroll to position [212, 0]
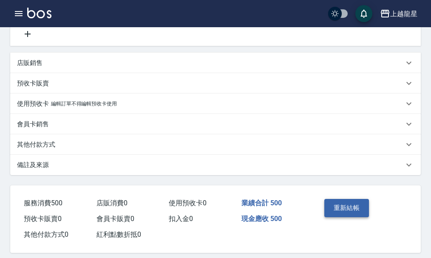
click at [356, 212] on button "重新結帳" at bounding box center [346, 208] width 45 height 18
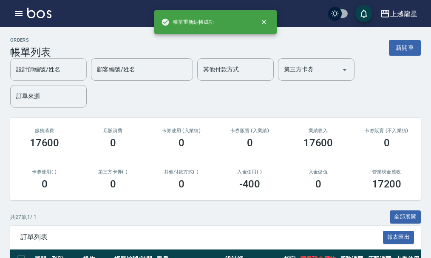
click at [40, 67] on div "設計師編號/姓名 設計師編號/姓名 顧客編號/姓名 顧客編號/姓名 其他付款方式 其他付款方式 第三方卡券 第三方卡券 訂單來源 訂單來源" at bounding box center [215, 82] width 411 height 49
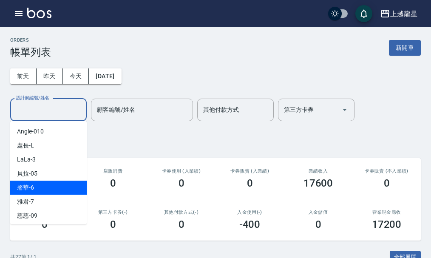
click at [35, 190] on div "馨華 -6" at bounding box center [48, 188] width 76 height 14
type input "馨華-6"
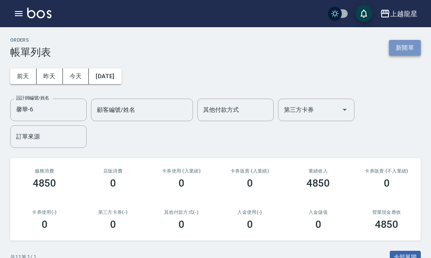
click at [394, 46] on button "新開單" at bounding box center [405, 48] width 32 height 16
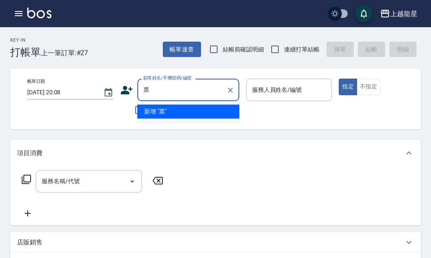
type input "漂"
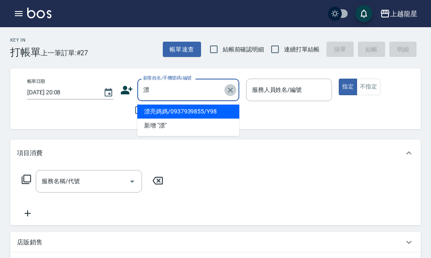
click at [231, 89] on icon "Clear" at bounding box center [230, 90] width 8 height 8
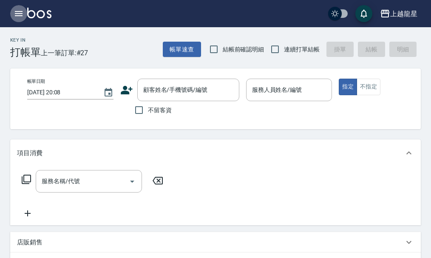
click at [21, 14] on icon "button" at bounding box center [19, 13] width 10 height 10
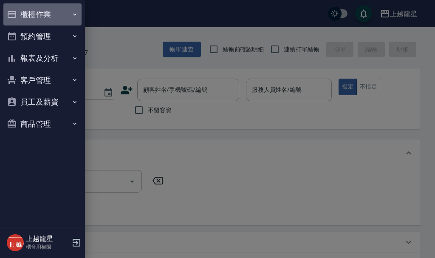
click at [35, 13] on button "櫃檯作業" at bounding box center [42, 14] width 78 height 22
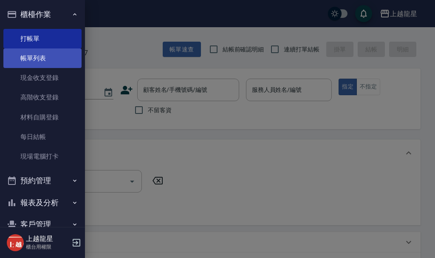
drag, startPoint x: 44, startPoint y: 56, endPoint x: 56, endPoint y: 65, distance: 15.5
click at [44, 56] on link "帳單列表" at bounding box center [42, 58] width 78 height 20
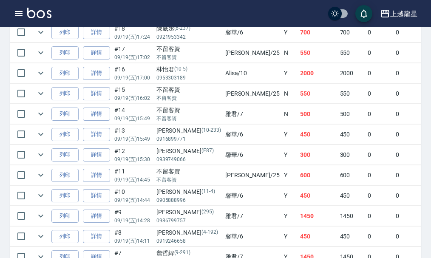
scroll to position [552, 0]
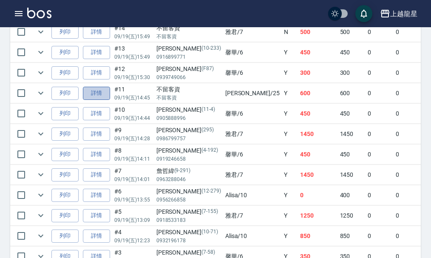
click at [105, 94] on link "詳情" at bounding box center [96, 93] width 27 height 13
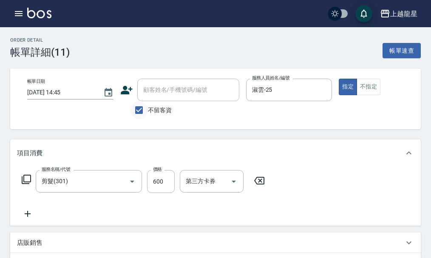
type input "2025/09/19 14:45"
checkbox input "true"
type input "淑雲-25"
type input "剪髮(301)"
click at [137, 113] on input "不留客資" at bounding box center [139, 110] width 18 height 18
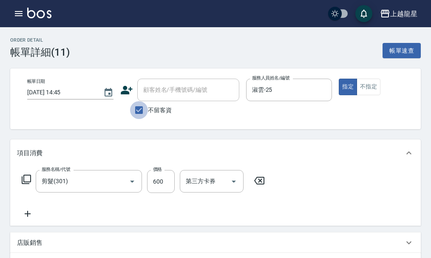
checkbox input "false"
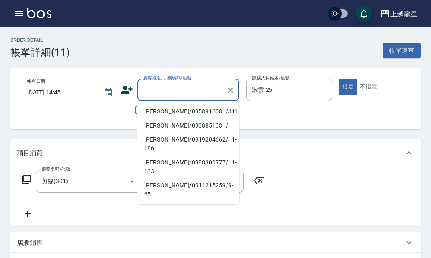
click at [152, 89] on input "顧客姓名/手機號碼/編號" at bounding box center [182, 89] width 82 height 15
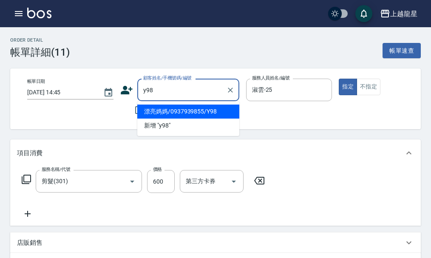
click at [184, 113] on li "漂亮媽媽/0937939855/Y98" at bounding box center [188, 112] width 102 height 14
type input "漂亮媽媽/0937939855/Y98"
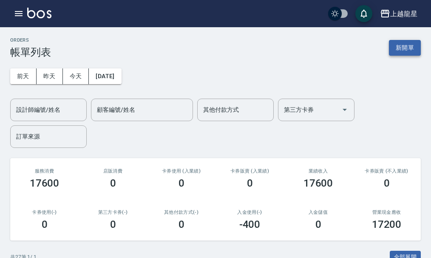
click at [412, 44] on button "新開單" at bounding box center [405, 48] width 32 height 16
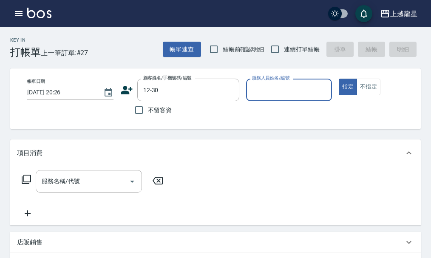
type input "張新珠/0937021583/12-30"
type input "Alisa-10"
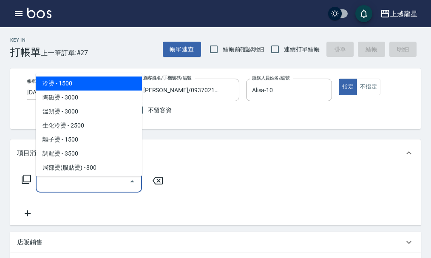
click at [81, 184] on input "服務名稱/代號" at bounding box center [83, 181] width 86 height 15
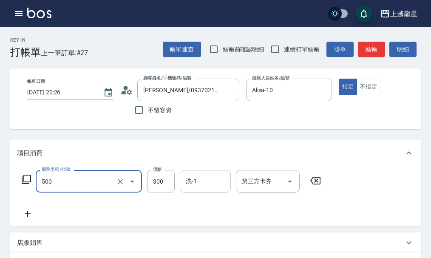
type input "一般洗髮(500)"
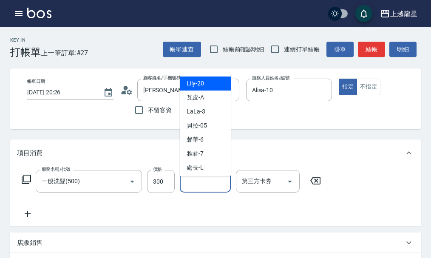
click at [205, 189] on input "洗-1" at bounding box center [205, 181] width 43 height 15
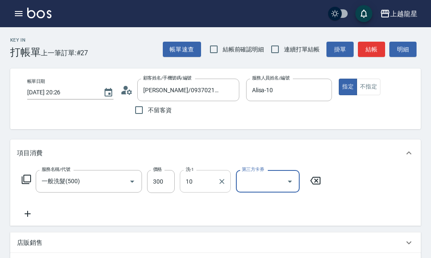
type input "Alisa-10"
click at [376, 48] on button "結帳" at bounding box center [371, 50] width 27 height 16
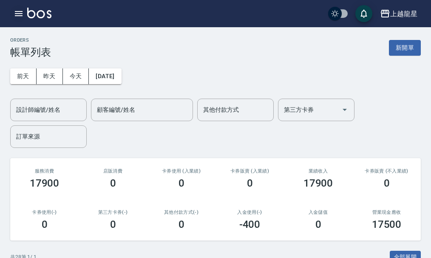
click at [14, 15] on icon "button" at bounding box center [19, 13] width 10 height 10
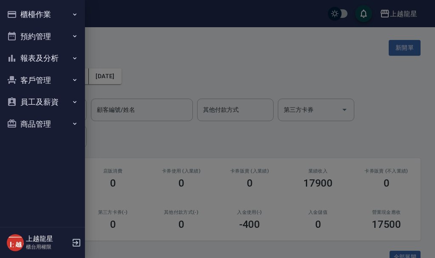
click at [45, 6] on div "櫃檯作業 打帳單 帳單列表 現金收支登錄 高階收支登錄 材料自購登錄 每日結帳 現場電腦打卡 預約管理 預約管理 單日預約紀錄 單週預約紀錄 報表及分析 報表…" at bounding box center [42, 129] width 85 height 258
click at [45, 8] on button "櫃檯作業" at bounding box center [42, 14] width 78 height 22
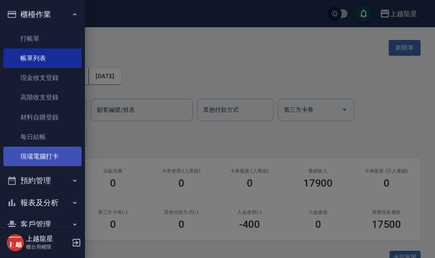
click at [39, 154] on link "現場電腦打卡" at bounding box center [42, 157] width 78 height 20
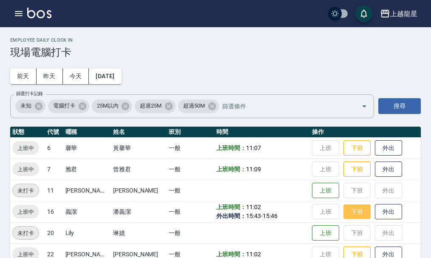
click at [348, 209] on button "下班" at bounding box center [356, 211] width 27 height 15
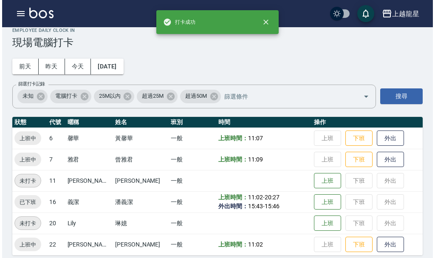
scroll to position [17, 0]
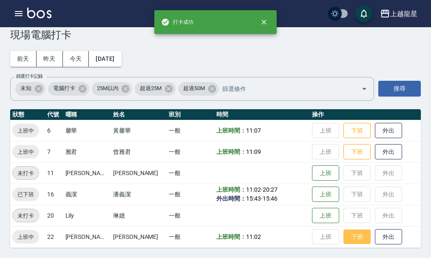
click at [351, 237] on button "下班" at bounding box center [356, 236] width 27 height 15
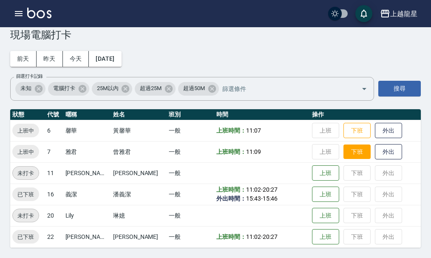
click at [343, 150] on button "下班" at bounding box center [356, 151] width 27 height 15
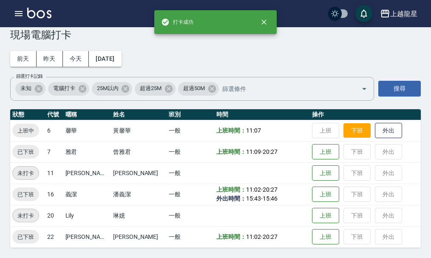
click at [352, 134] on button "下班" at bounding box center [356, 130] width 27 height 15
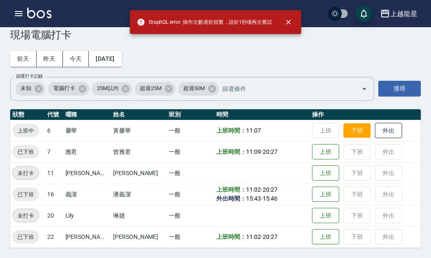
click at [343, 128] on button "下班" at bounding box center [356, 130] width 27 height 15
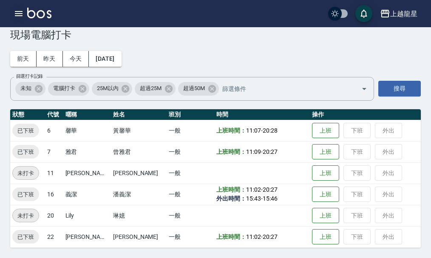
click at [20, 13] on icon "button" at bounding box center [19, 13] width 10 height 10
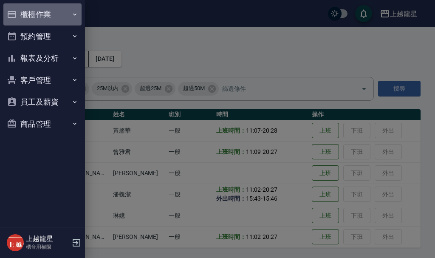
click at [20, 12] on button "櫃檯作業" at bounding box center [42, 14] width 78 height 22
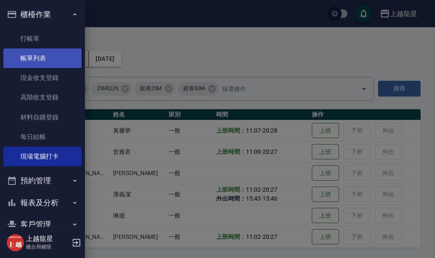
click at [35, 55] on link "帳單列表" at bounding box center [42, 58] width 78 height 20
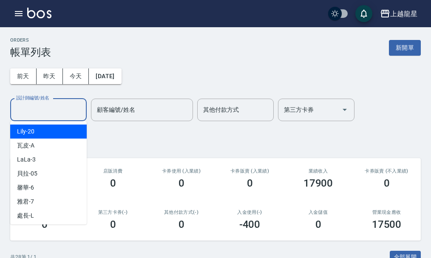
click at [45, 112] on input "設計師編號/姓名" at bounding box center [48, 109] width 69 height 15
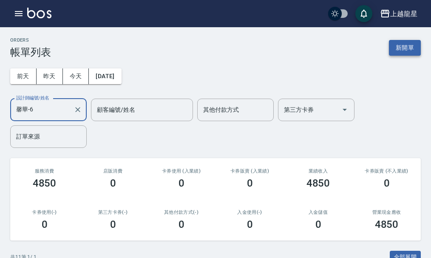
type input "馨華-6"
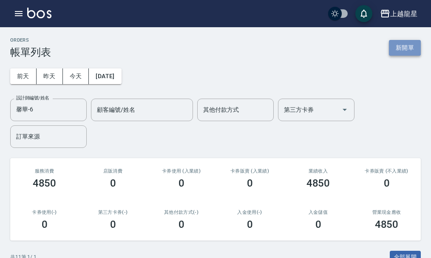
click at [404, 41] on button "新開單" at bounding box center [405, 48] width 32 height 16
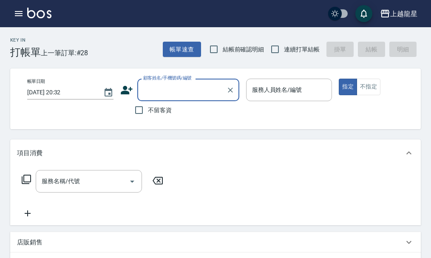
click at [156, 90] on input "顧客姓名/手機號碼/編號" at bounding box center [182, 89] width 82 height 15
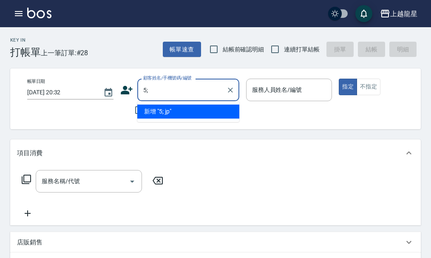
type input "5"
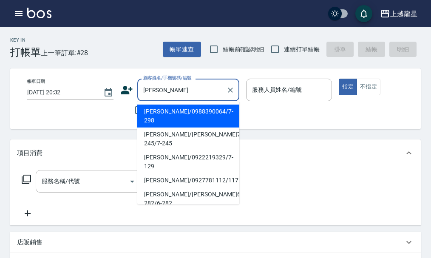
click at [173, 130] on li "張文毓/張文毓7-245/7-245" at bounding box center [188, 138] width 102 height 23
type input "張文毓/張文毓7-245/7-245"
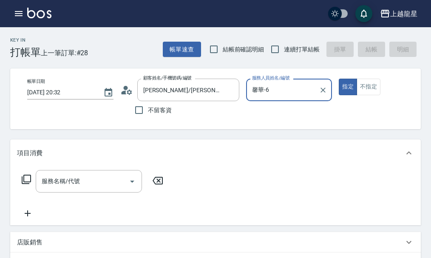
type input "馨華-6"
click at [106, 183] on input "服務名稱/代號" at bounding box center [83, 181] width 86 height 15
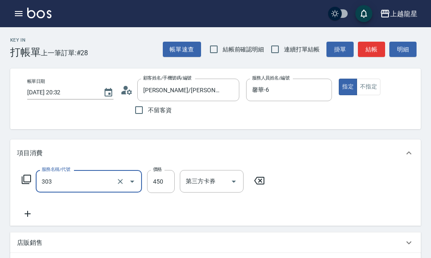
type input "剪髮(303)"
click at [23, 184] on icon at bounding box center [26, 179] width 9 height 9
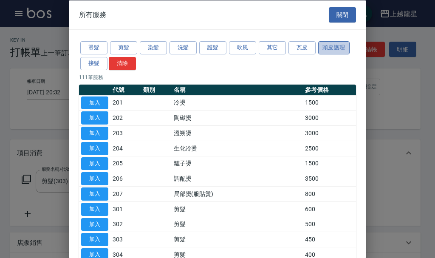
click at [319, 46] on button "頭皮護理" at bounding box center [333, 47] width 31 height 13
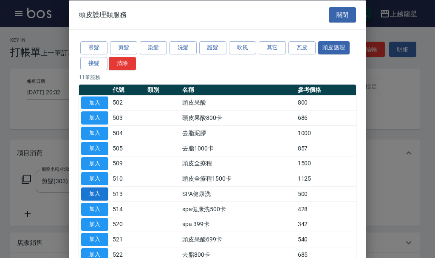
click at [90, 194] on button "加入" at bounding box center [94, 193] width 27 height 13
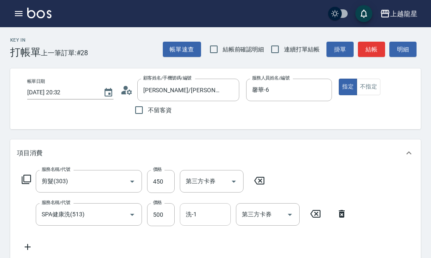
click at [210, 222] on input "洗-1" at bounding box center [205, 214] width 43 height 15
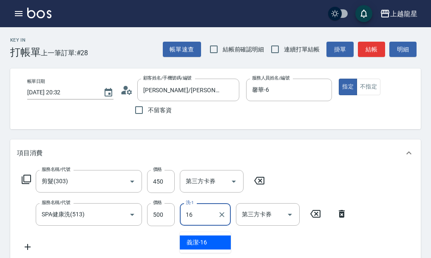
type input "義潔-16"
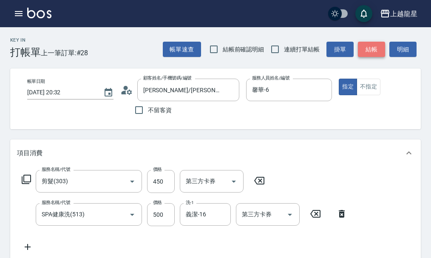
click at [365, 47] on button "結帳" at bounding box center [371, 50] width 27 height 16
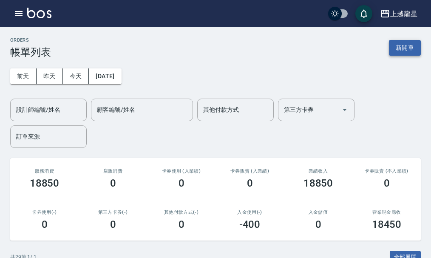
click at [398, 47] on button "新開單" at bounding box center [405, 48] width 32 height 16
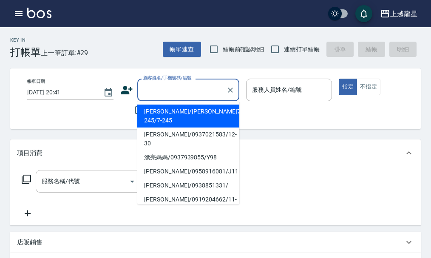
click at [166, 91] on input "顧客姓名/手機號碼/編號" at bounding box center [182, 89] width 82 height 15
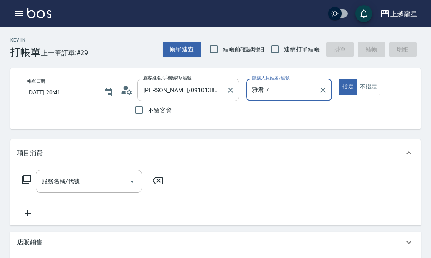
click at [339, 79] on button "指定" at bounding box center [348, 87] width 18 height 17
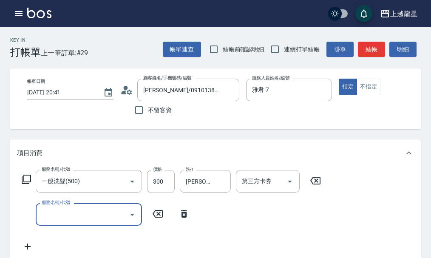
click at [25, 184] on icon at bounding box center [26, 179] width 10 height 10
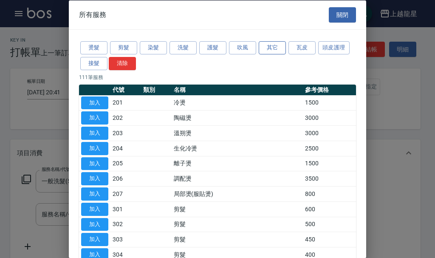
click at [280, 47] on button "其它" at bounding box center [272, 47] width 27 height 13
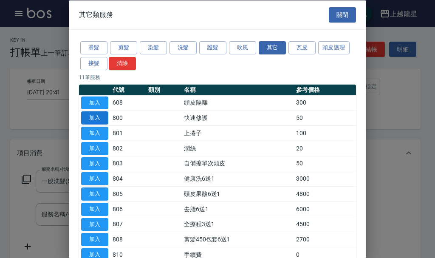
click at [98, 118] on button "加入" at bounding box center [94, 117] width 27 height 13
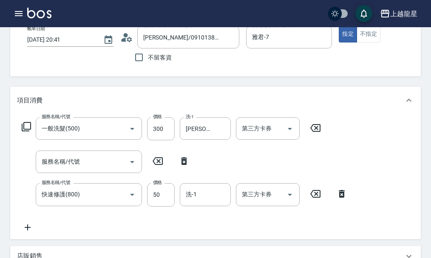
scroll to position [88, 0]
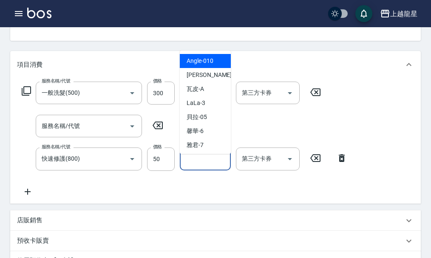
click at [216, 159] on input "洗-1" at bounding box center [205, 158] width 43 height 15
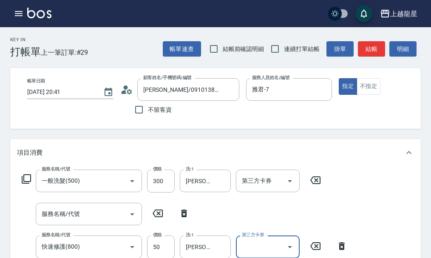
scroll to position [0, 0]
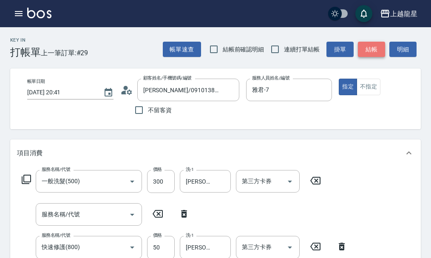
click at [369, 51] on button "結帳" at bounding box center [371, 50] width 27 height 16
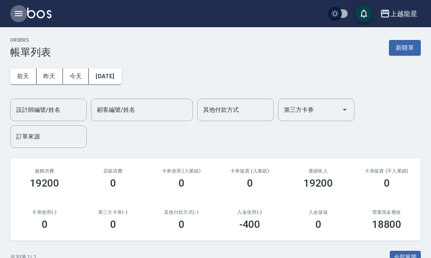
click at [16, 14] on icon "button" at bounding box center [19, 13] width 8 height 5
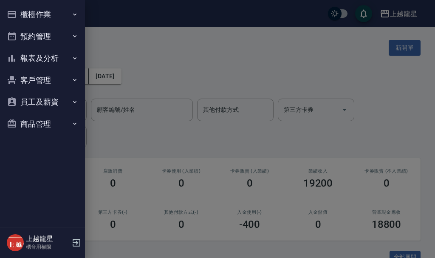
click at [43, 59] on button "報表及分析" at bounding box center [42, 58] width 78 height 22
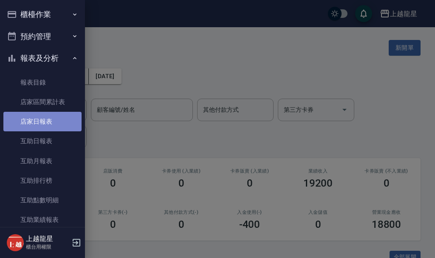
click at [53, 123] on link "店家日報表" at bounding box center [42, 122] width 78 height 20
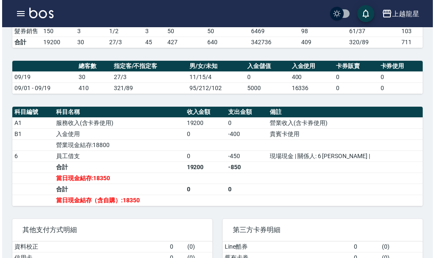
scroll to position [255, 0]
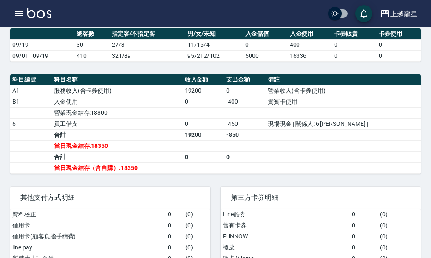
drag, startPoint x: 190, startPoint y: 128, endPoint x: 153, endPoint y: 106, distance: 42.9
click at [183, 128] on td "員工借支" at bounding box center [117, 123] width 131 height 11
click at [19, 10] on icon "button" at bounding box center [19, 13] width 10 height 10
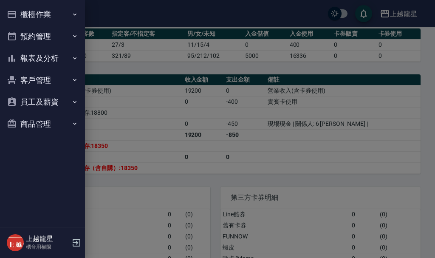
click at [24, 16] on button "櫃檯作業" at bounding box center [42, 14] width 78 height 22
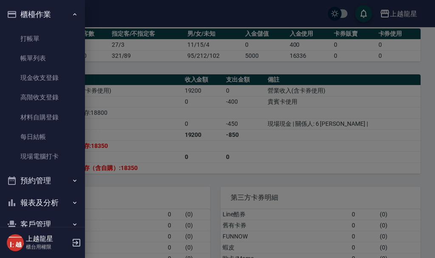
click at [23, 8] on button "櫃檯作業" at bounding box center [42, 14] width 78 height 22
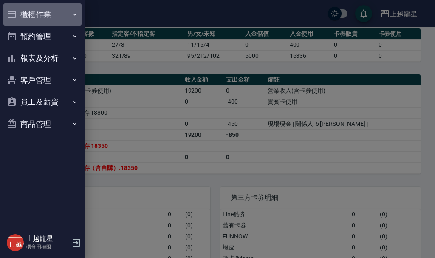
click at [26, 9] on button "櫃檯作業" at bounding box center [42, 14] width 78 height 22
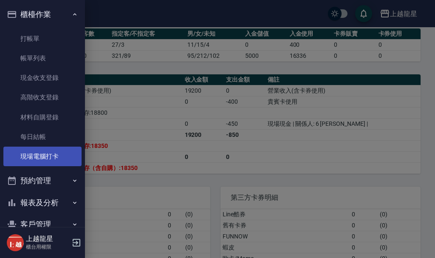
click at [39, 154] on link "現場電腦打卡" at bounding box center [42, 157] width 78 height 20
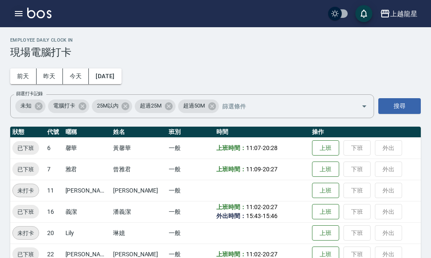
click at [19, 14] on icon "button" at bounding box center [19, 13] width 10 height 10
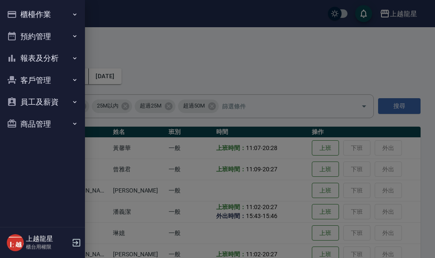
click at [21, 14] on button "櫃檯作業" at bounding box center [42, 14] width 78 height 22
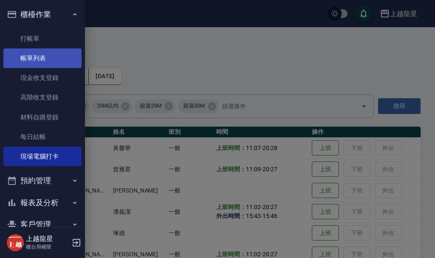
click at [42, 65] on link "帳單列表" at bounding box center [42, 58] width 78 height 20
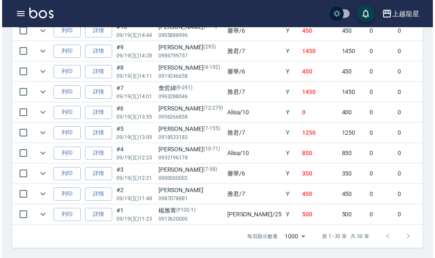
scroll to position [618, 0]
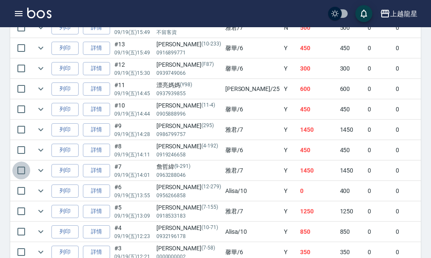
click at [20, 171] on input "checkbox" at bounding box center [21, 170] width 18 height 18
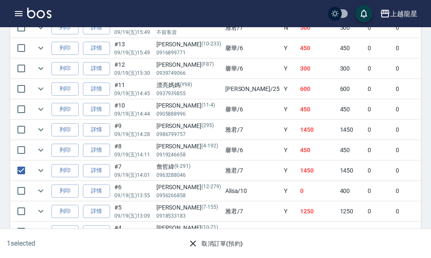
click at [220, 245] on button "取消訂單(預約)" at bounding box center [215, 244] width 62 height 16
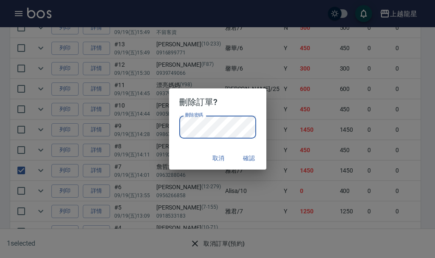
click at [192, 159] on div "取消 確認" at bounding box center [217, 158] width 97 height 23
click at [244, 156] on button "確認" at bounding box center [249, 158] width 27 height 16
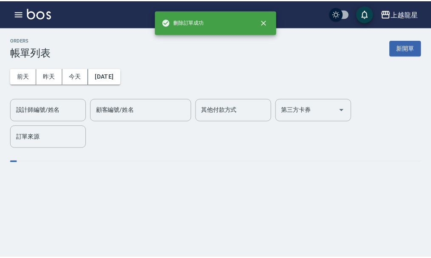
scroll to position [0, 0]
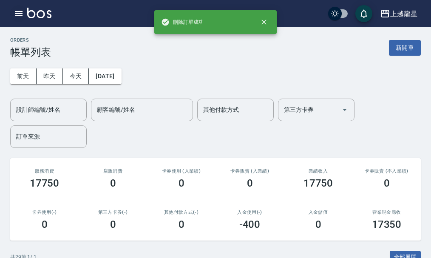
click at [13, 10] on button "button" at bounding box center [18, 13] width 17 height 17
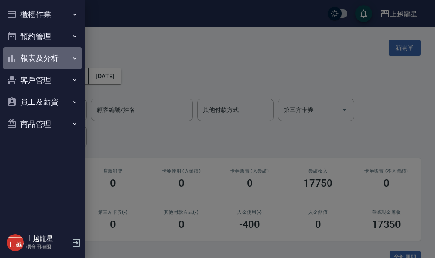
click at [37, 58] on button "報表及分析" at bounding box center [42, 58] width 78 height 22
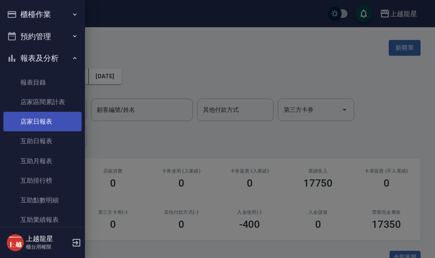
click at [42, 118] on link "店家日報表" at bounding box center [42, 122] width 78 height 20
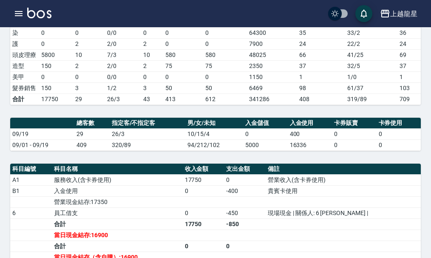
scroll to position [297, 0]
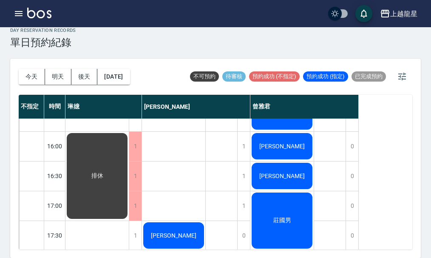
scroll to position [212, 0]
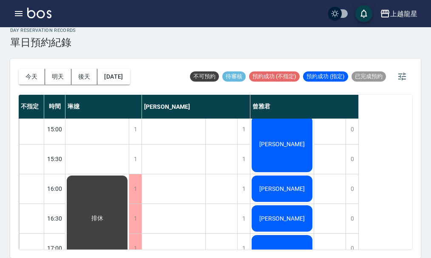
click at [282, 144] on span "[PERSON_NAME]" at bounding box center [282, 144] width 49 height 7
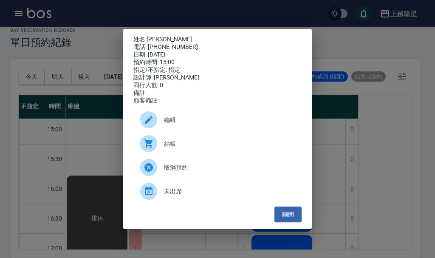
click at [343, 155] on div "姓名: [PERSON_NAME]: [PHONE_NUMBER] 日期: [DATE] 預約時間: 15:00 指定/不指定: 指定 設計師: [PERSO…" at bounding box center [217, 129] width 435 height 258
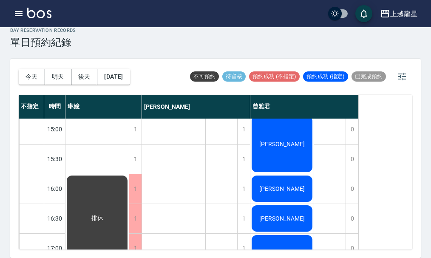
click at [279, 185] on span "[PERSON_NAME]" at bounding box center [282, 188] width 49 height 7
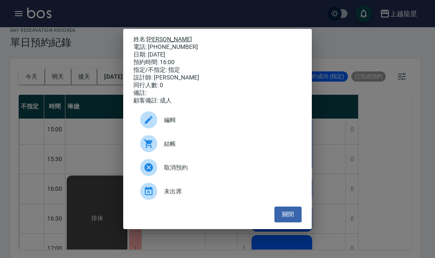
click at [149, 38] on link "[PERSON_NAME]" at bounding box center [169, 39] width 45 height 7
click at [282, 218] on button "關閉" at bounding box center [288, 215] width 27 height 16
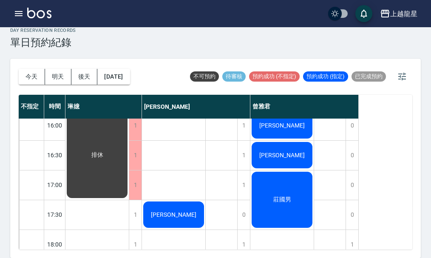
scroll to position [255, 0]
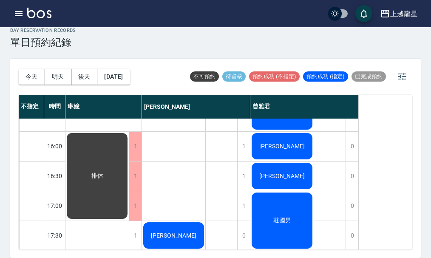
click at [274, 208] on div "莊國男" at bounding box center [281, 220] width 63 height 59
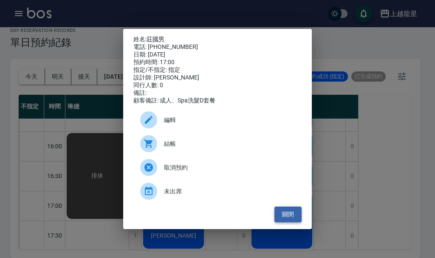
click at [278, 218] on button "關閉" at bounding box center [288, 215] width 27 height 16
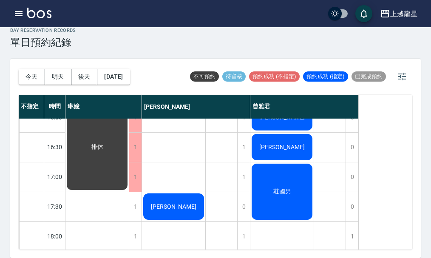
scroll to position [241, 0]
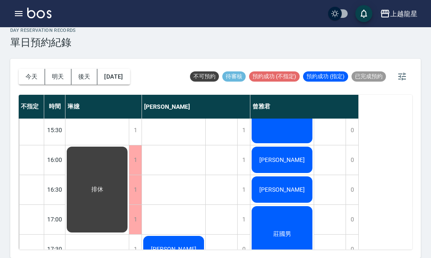
click at [289, 184] on div "[PERSON_NAME]" at bounding box center [281, 189] width 63 height 29
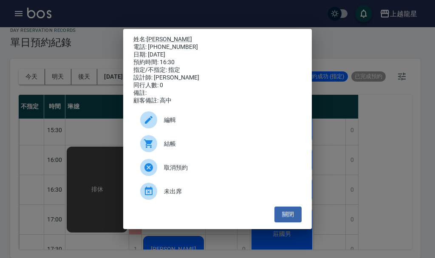
click at [341, 143] on div "姓名: 林惠娟 電話: 0975860056 日期: 2025/09/21 預約時間: 16:30 指定/不指定: 指定 設計師: 曾雅君 同行人數: 0 備…" at bounding box center [217, 129] width 435 height 258
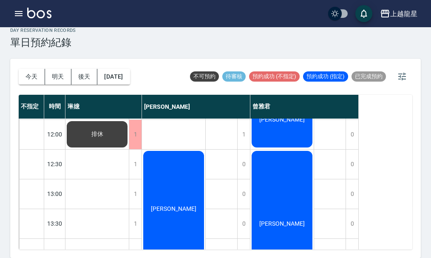
scroll to position [0, 0]
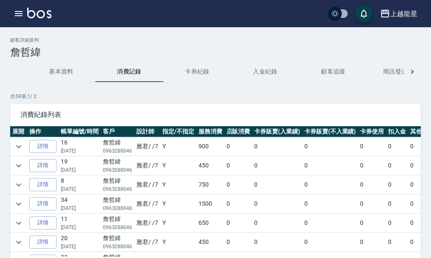
click at [49, 137] on td "詳情" at bounding box center [42, 146] width 31 height 19
click at [45, 146] on link "詳情" at bounding box center [42, 146] width 27 height 13
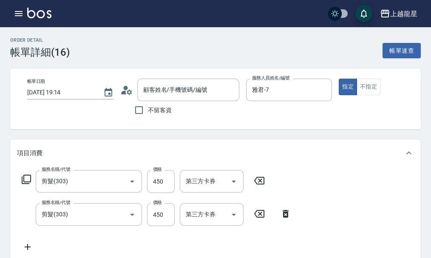
type input "2025/08/23 19:14"
type input "雅君-7"
type input "剪髮(303)"
type input "詹哲緯/0963288046/9-291"
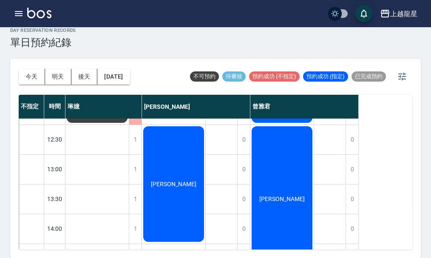
scroll to position [42, 0]
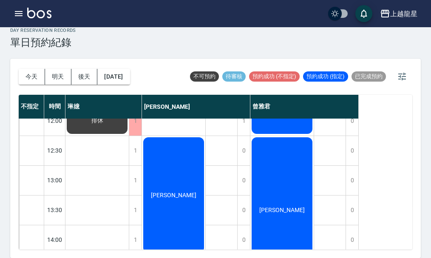
click at [174, 190] on div "[PERSON_NAME]" at bounding box center [173, 195] width 63 height 118
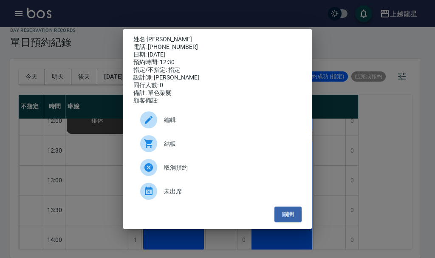
click at [104, 134] on div "姓名: 張玉越 電話: 0921908577 日期: 2025/09/21 預約時間: 12:30 指定/不指定: 指定 設計師: 黃馨華 同行人數: 0 備…" at bounding box center [217, 129] width 435 height 258
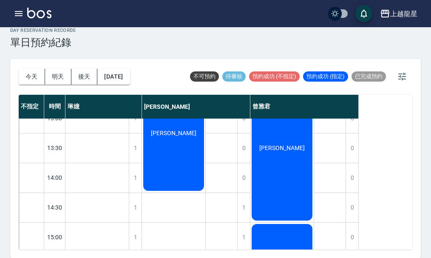
scroll to position [85, 0]
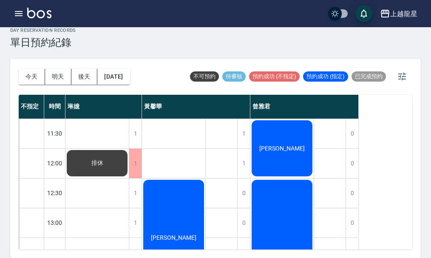
scroll to position [85, 0]
